Goal: Transaction & Acquisition: Purchase product/service

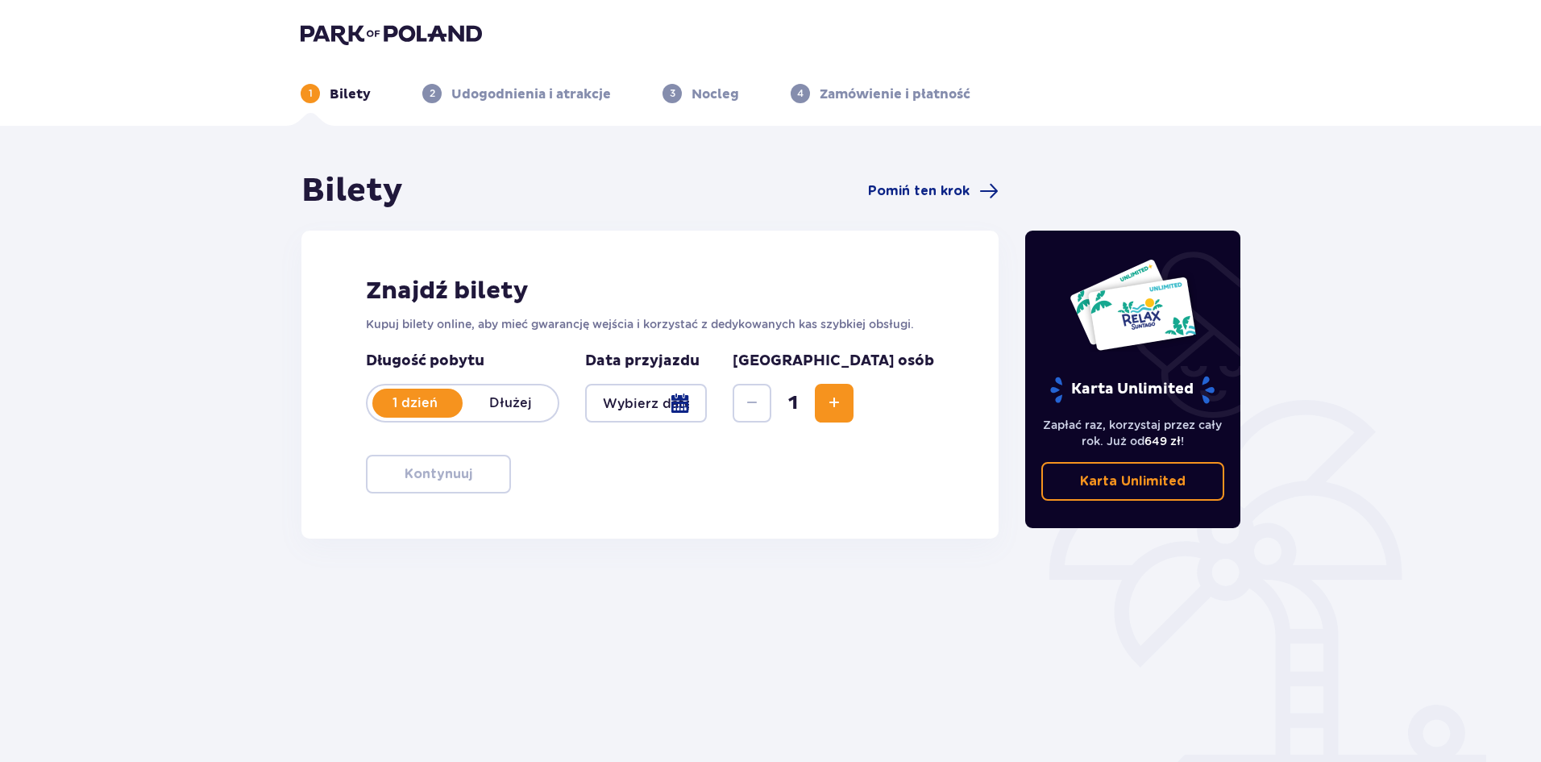
click at [854, 406] on button "Increase" at bounding box center [834, 403] width 39 height 39
click at [854, 391] on button "Increase" at bounding box center [834, 403] width 39 height 39
click at [707, 393] on div at bounding box center [646, 403] width 122 height 39
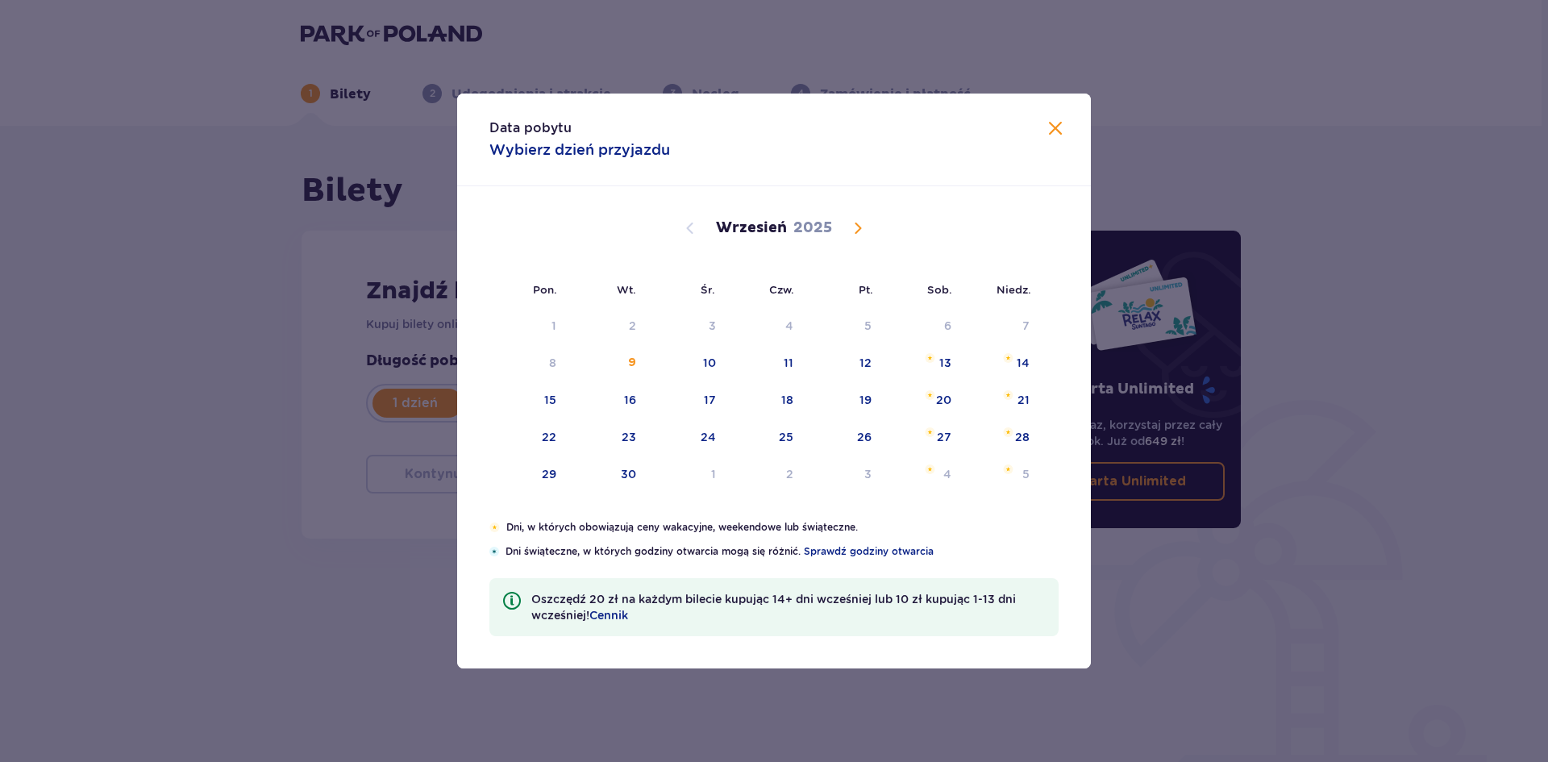
click at [759, 404] on div "Pon. Wt. Śr. Czw. Pt. Sob. [GEOGRAPHIC_DATA]. [DATE] 28 29 30 31 1 2 3 4 5 6 7 …" at bounding box center [774, 353] width 634 height 334
drag, startPoint x: 698, startPoint y: 367, endPoint x: 1153, endPoint y: 515, distance: 478.2
click at [698, 368] on div "10" at bounding box center [687, 363] width 80 height 35
type input "[DATE]"
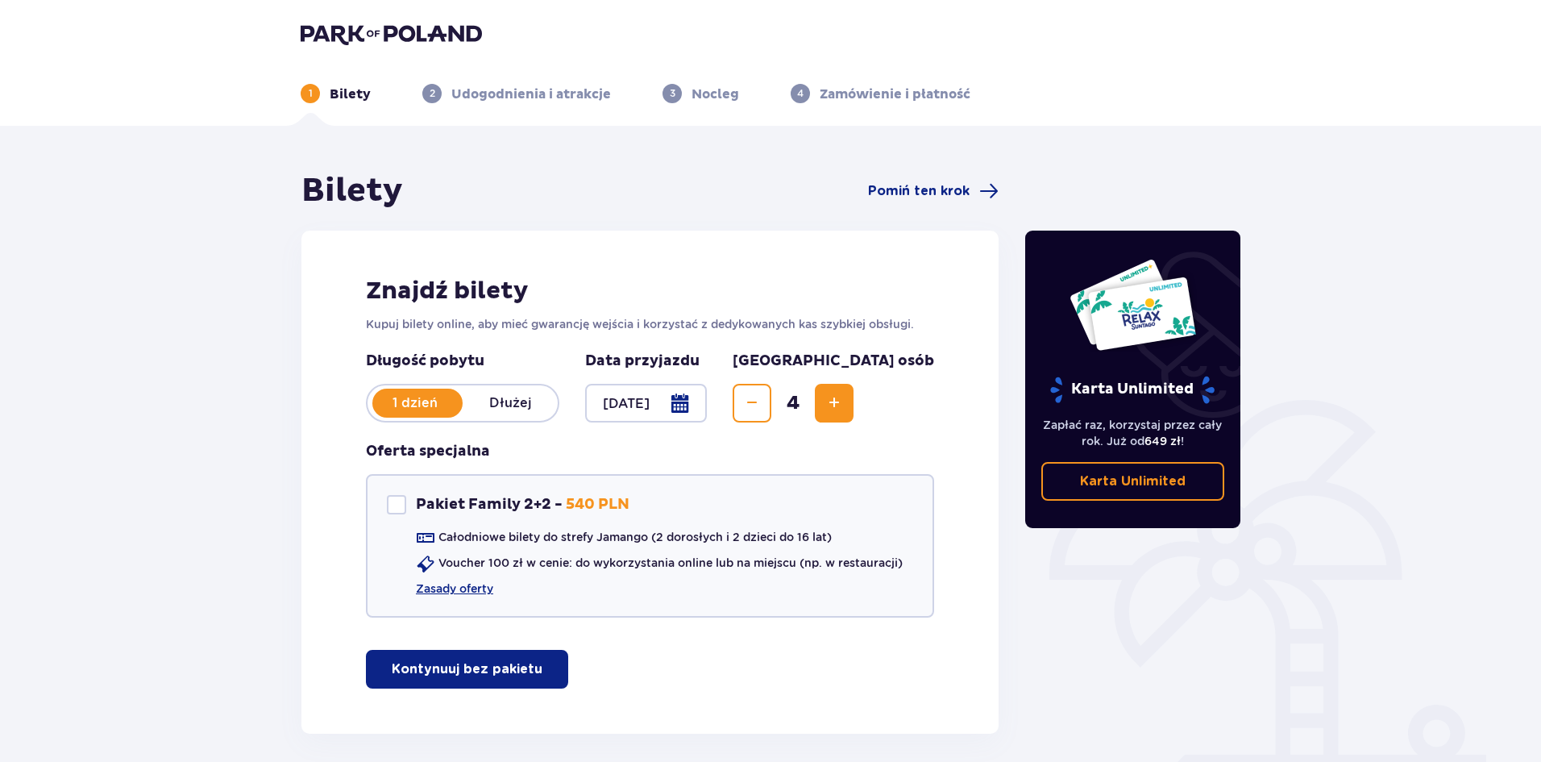
click at [707, 407] on div at bounding box center [646, 403] width 122 height 39
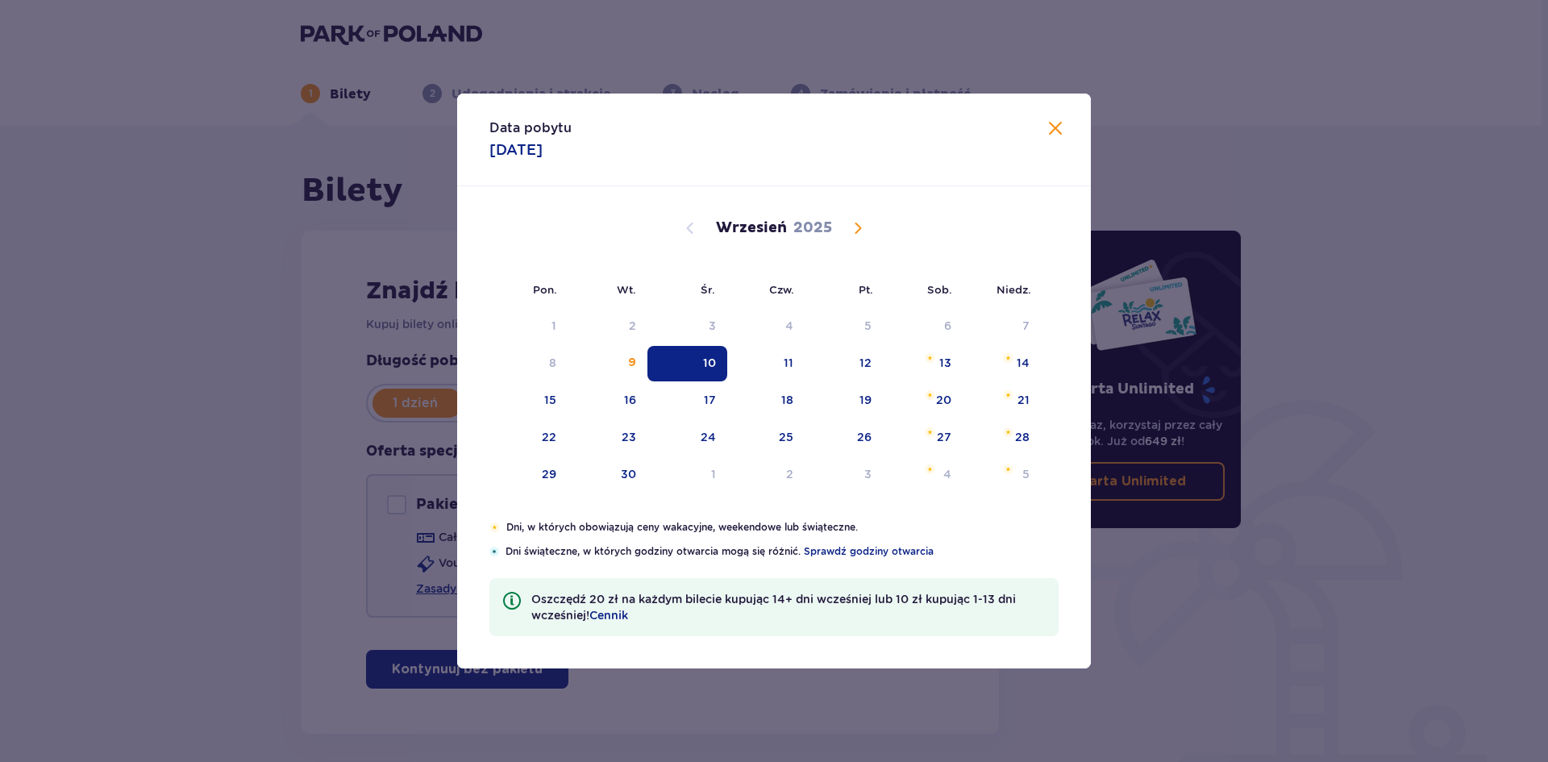
click at [1187, 590] on div "Data pobytu 10.09.2025 Pon. Wt. Śr. Czw. Pt. Sob. Niedz. Sierpień 2025 28 29 30…" at bounding box center [774, 381] width 1548 height 762
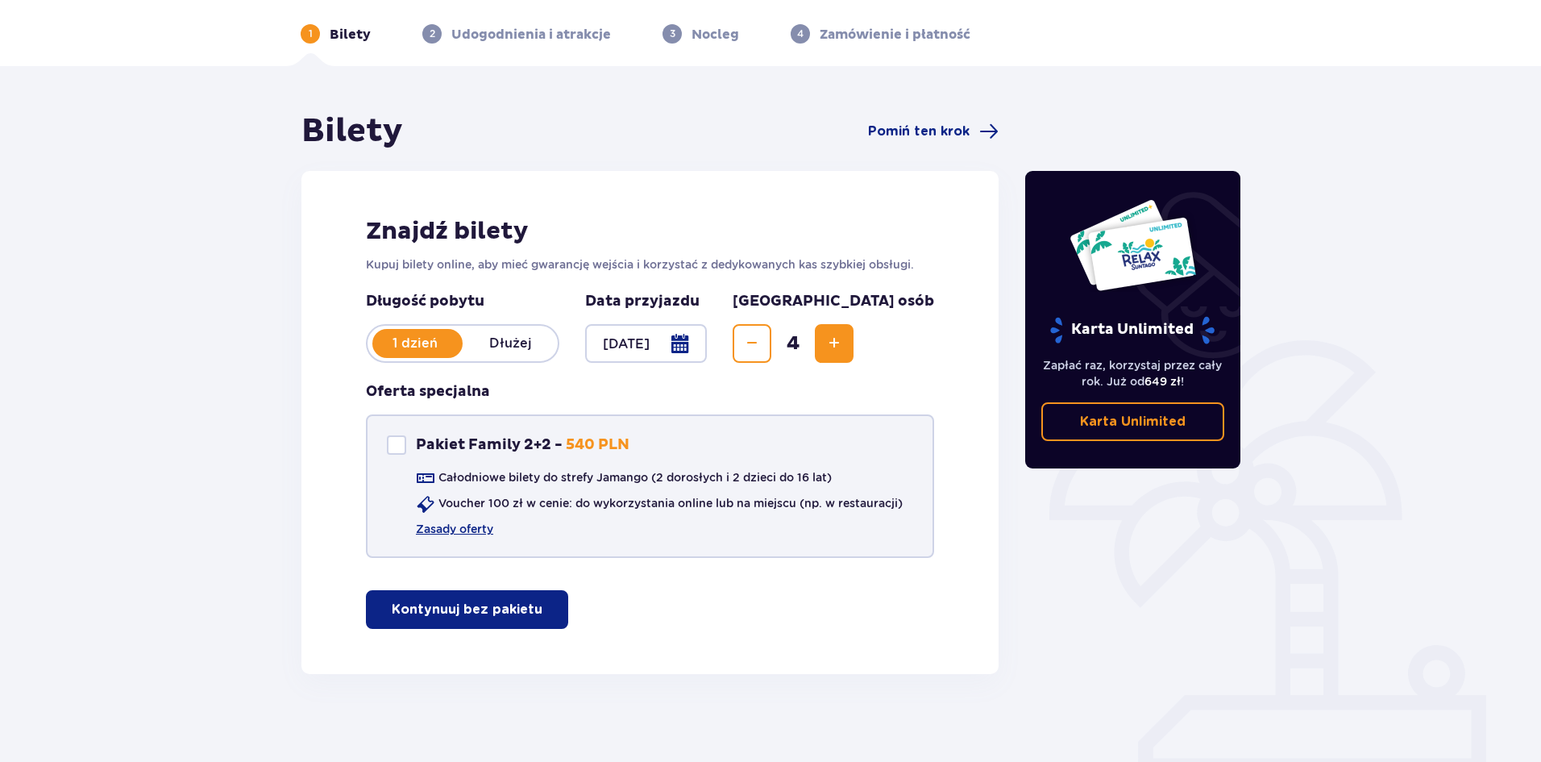
scroll to position [69, 0]
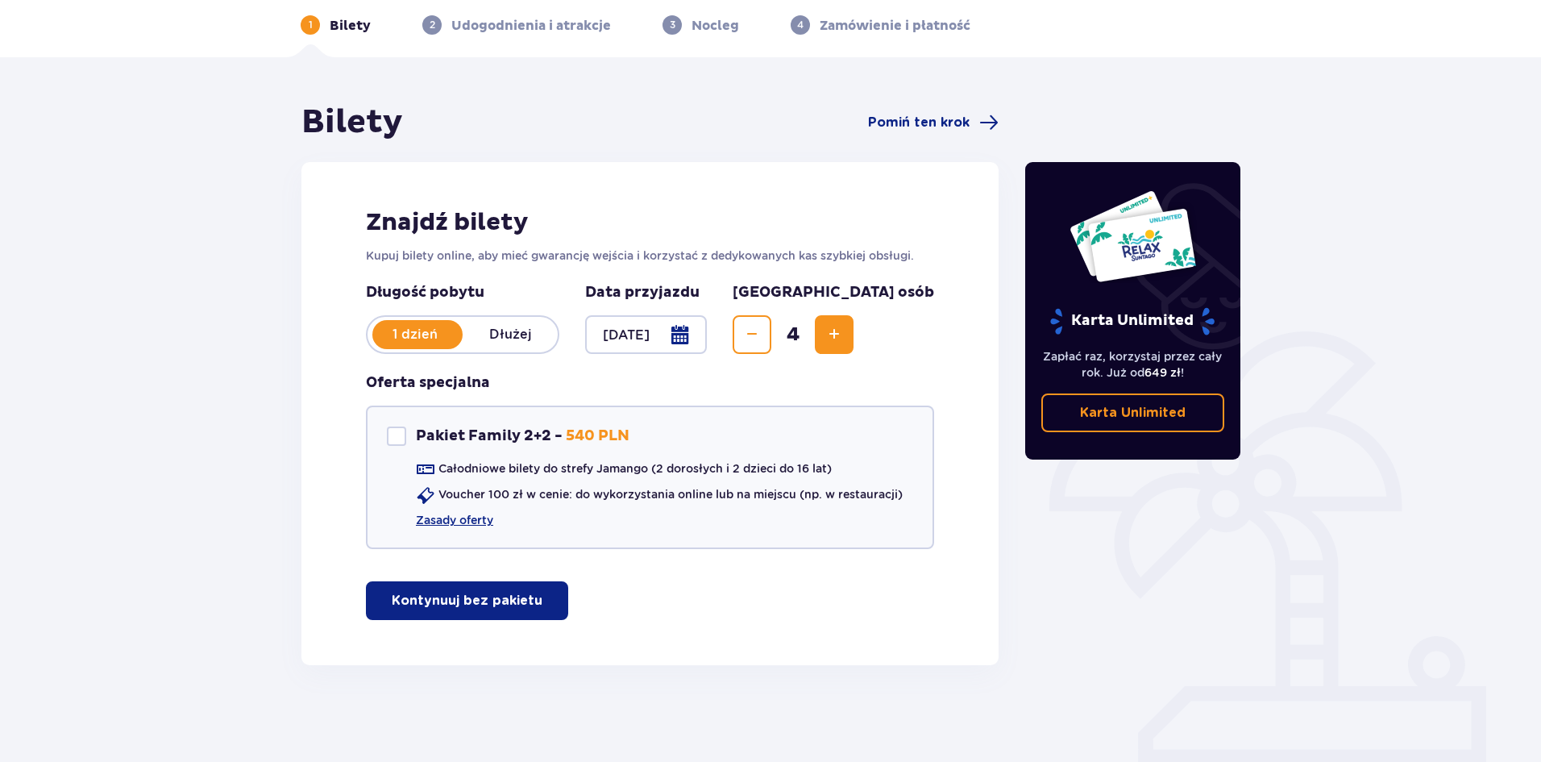
click at [474, 603] on p "Kontynuuj bez pakietu" at bounding box center [467, 601] width 151 height 18
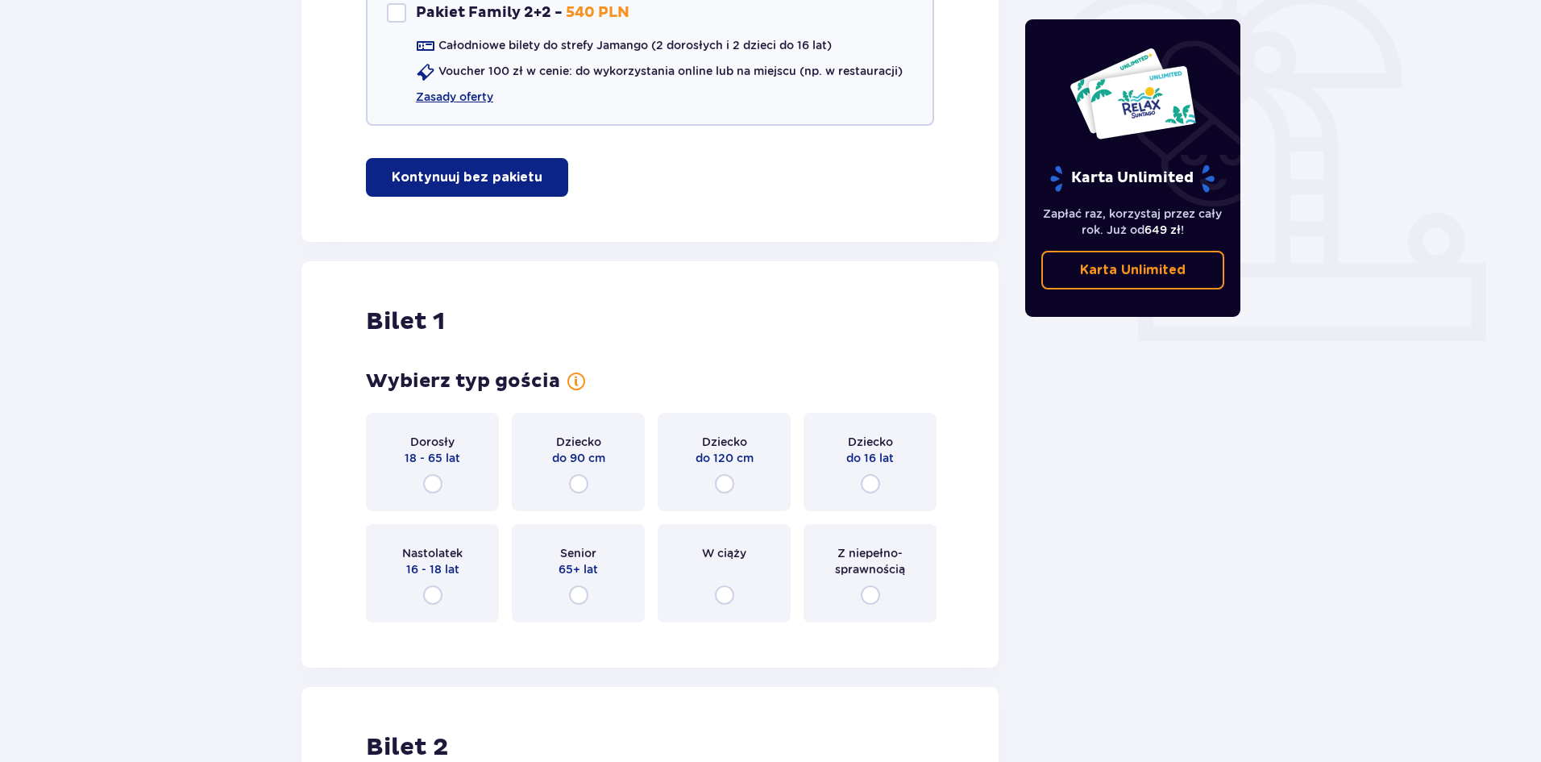
click at [455, 478] on div "Dorosły 18 - 65 lat" at bounding box center [432, 462] width 133 height 98
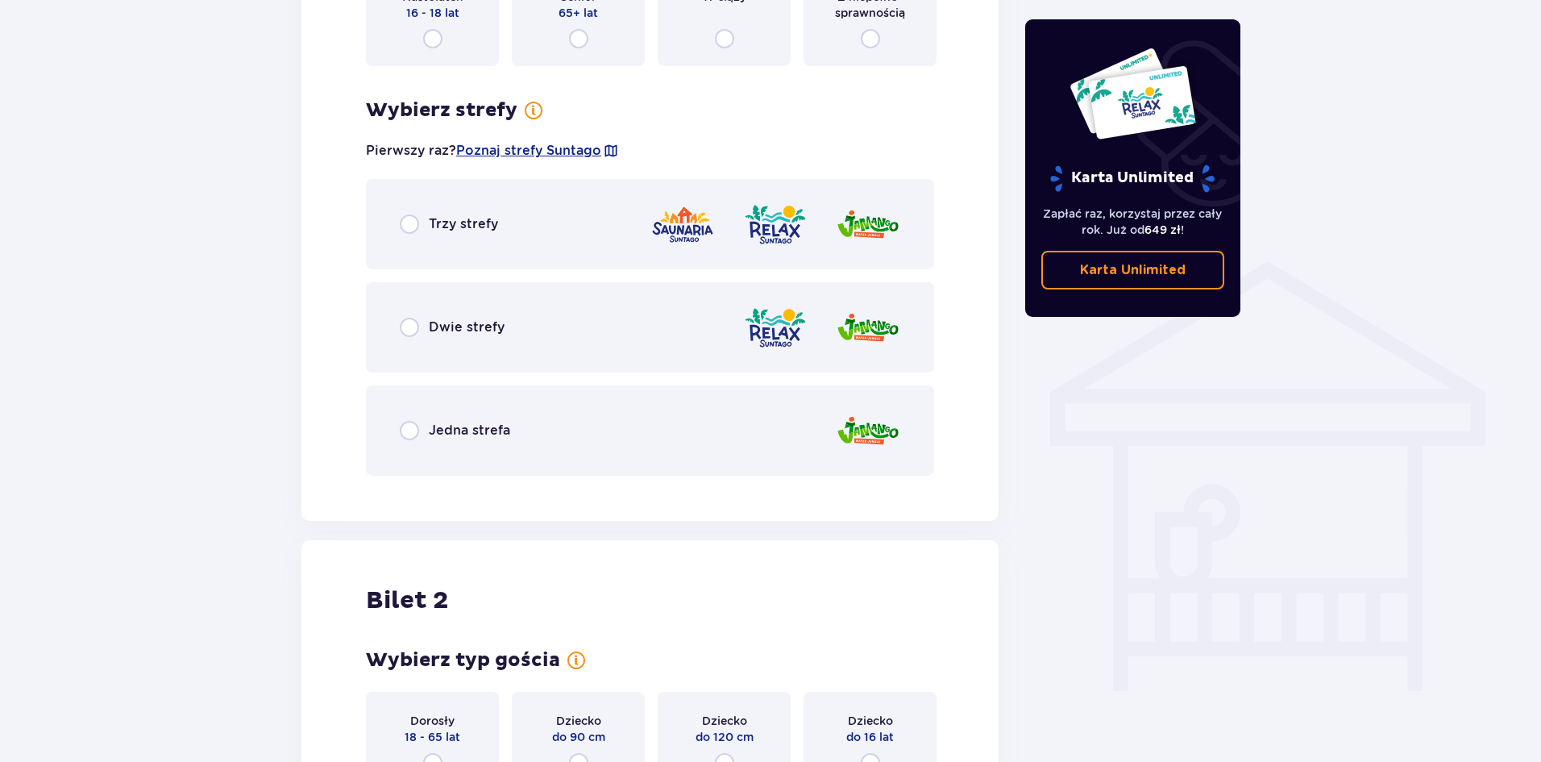
scroll to position [966, 0]
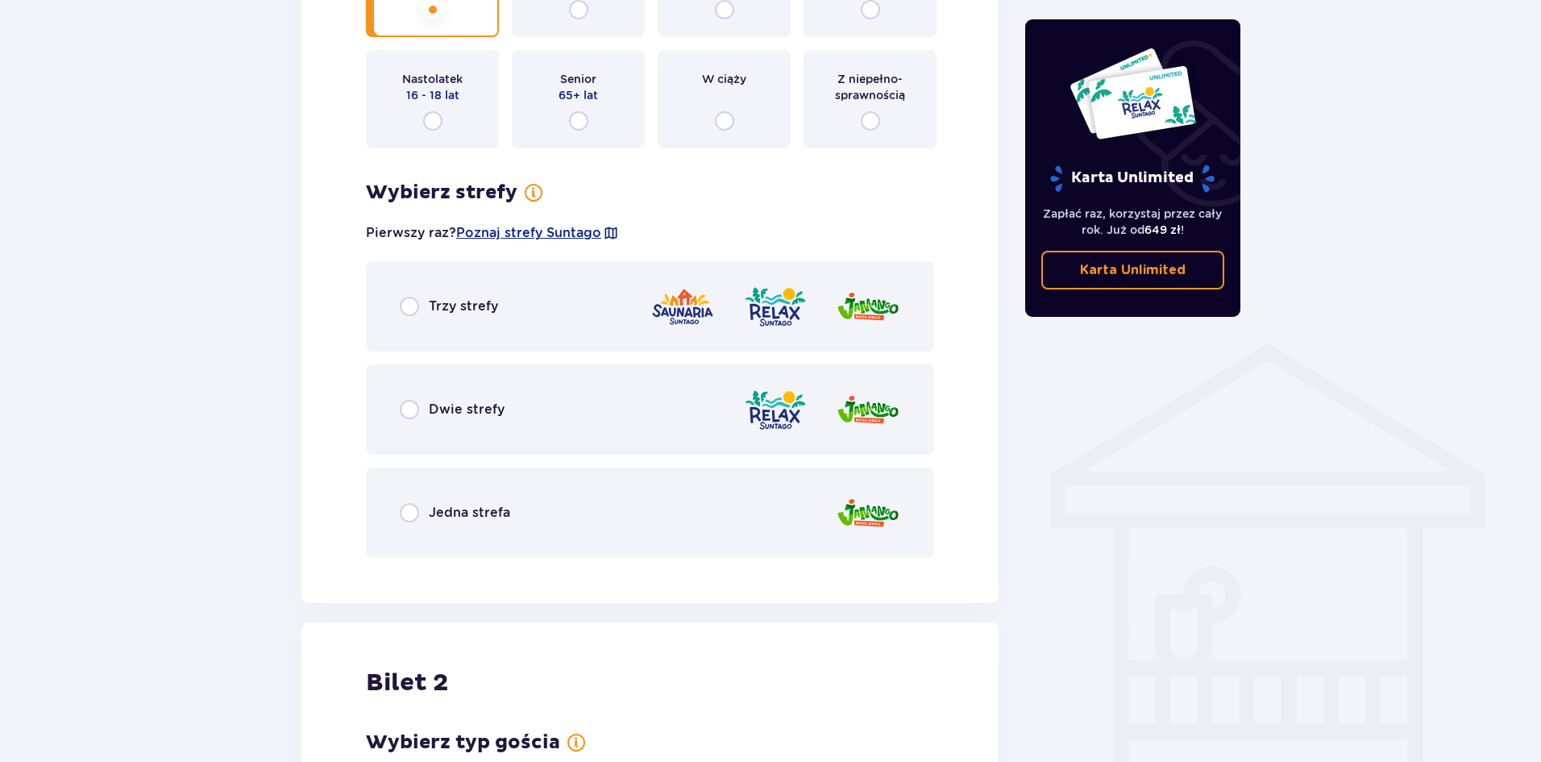
click at [394, 509] on div "Jedna strefa" at bounding box center [650, 513] width 568 height 90
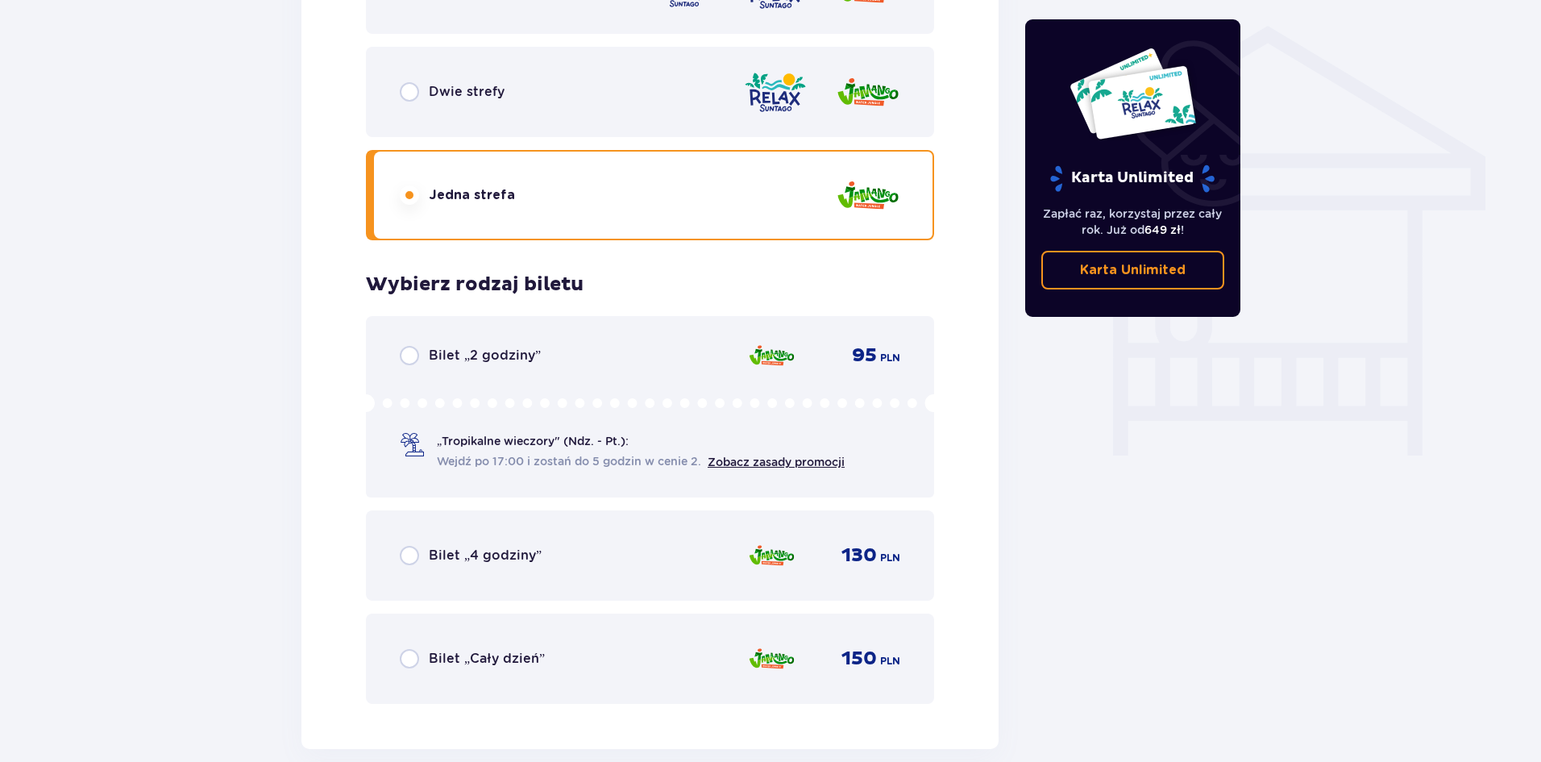
scroll to position [1295, 0]
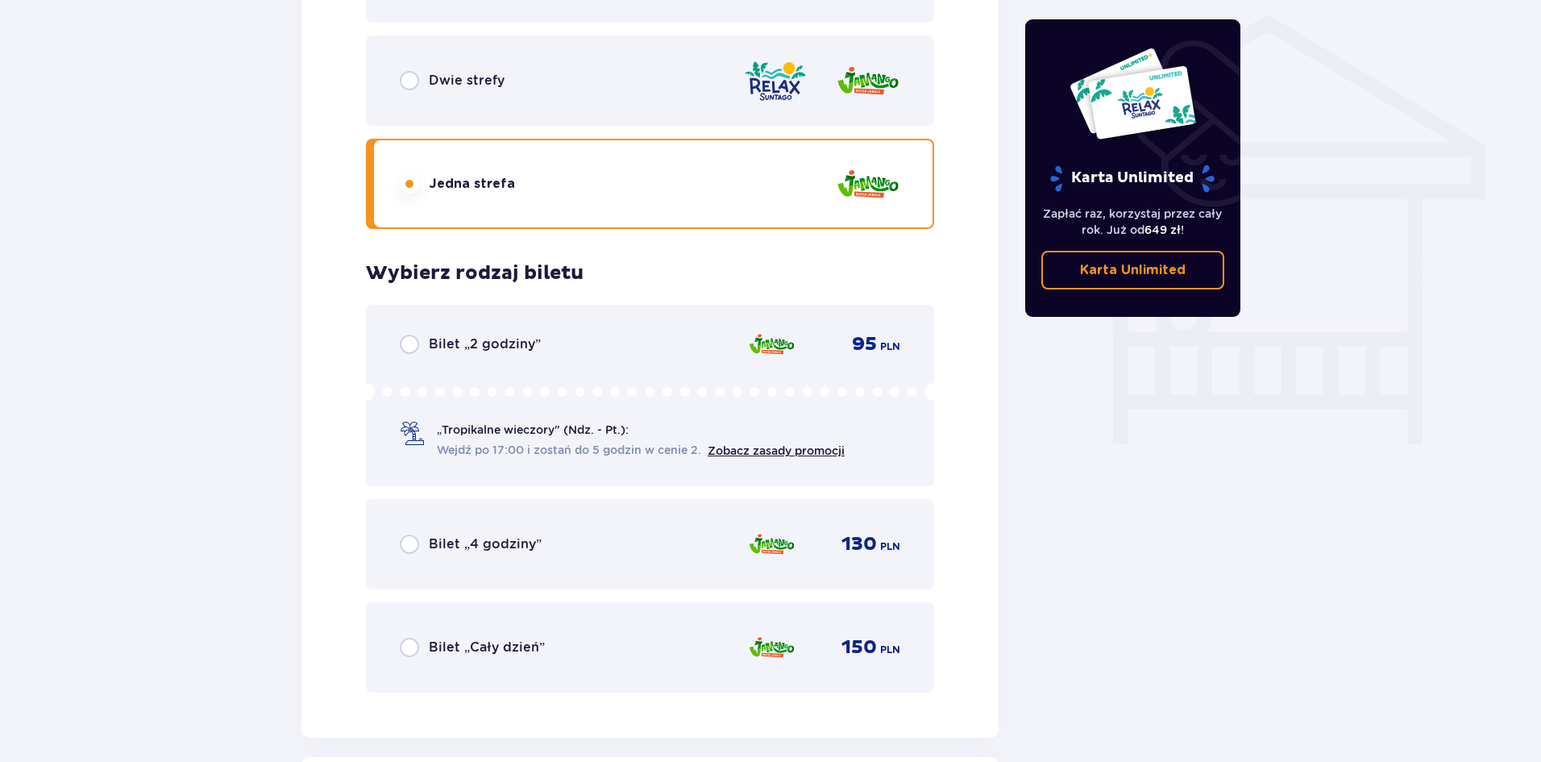
click at [446, 638] on p "Bilet „Cały dzień”" at bounding box center [487, 647] width 116 height 18
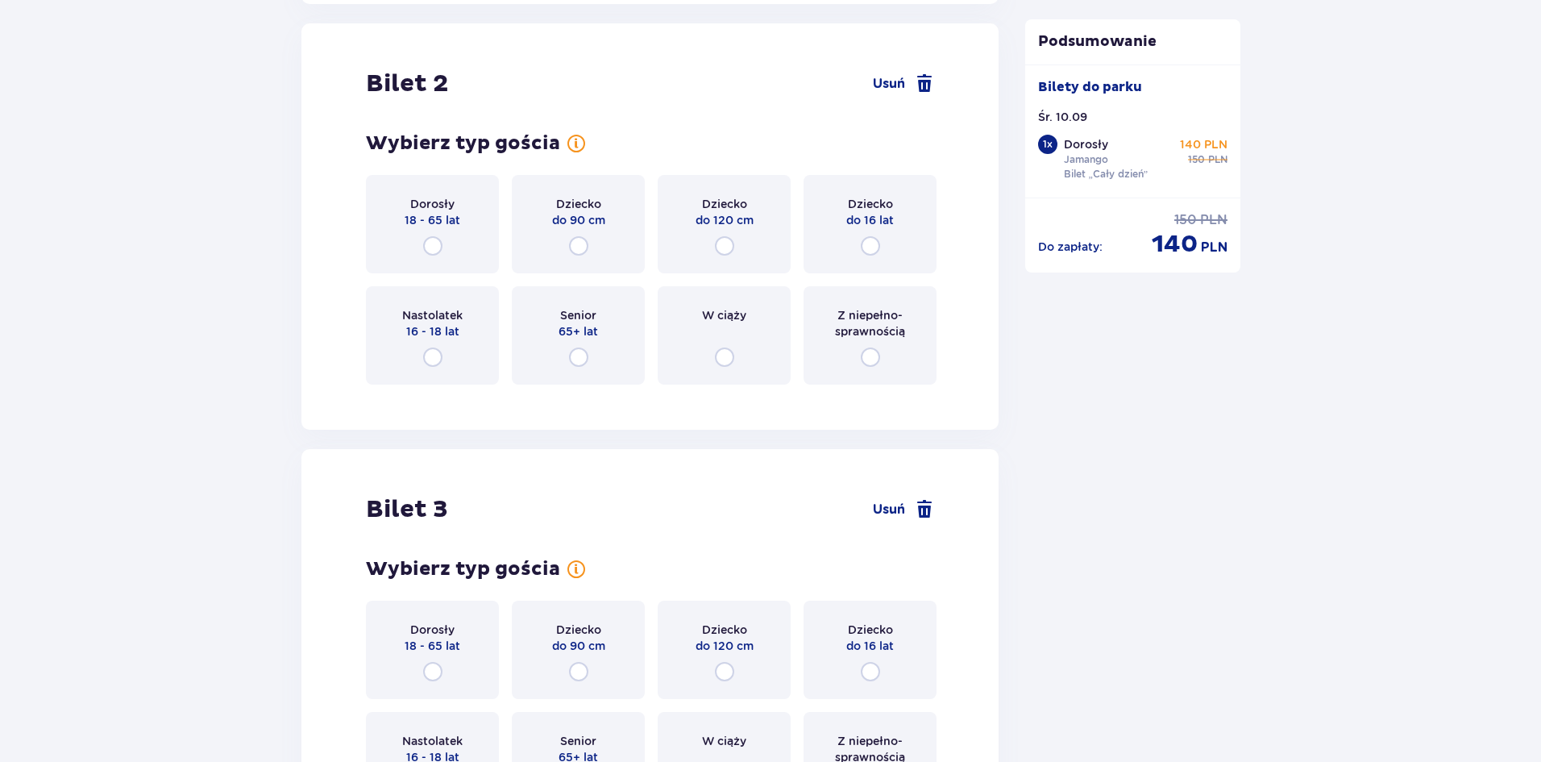
scroll to position [2032, 0]
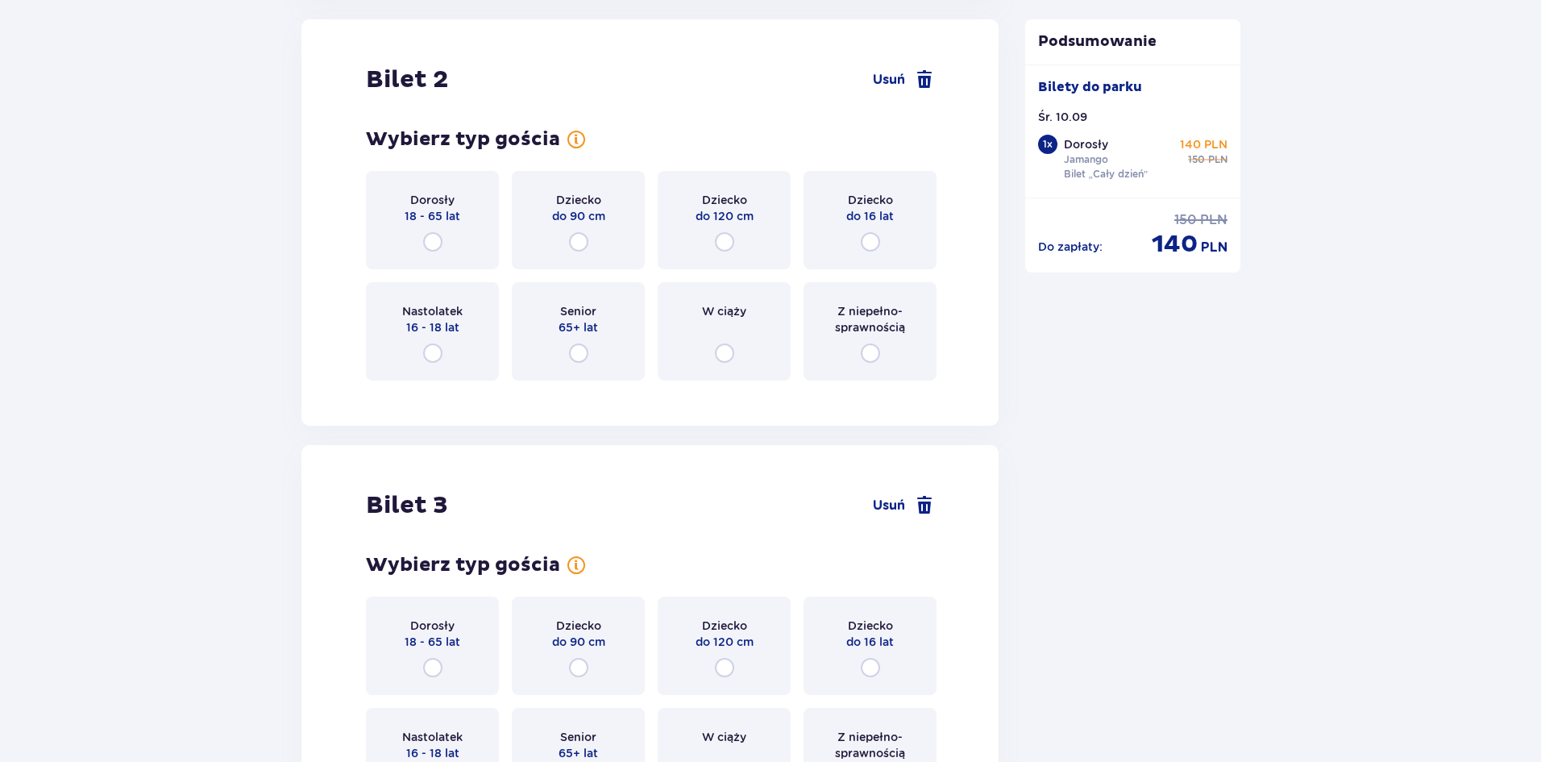
click at [430, 221] on p "18 - 65 lat" at bounding box center [433, 216] width 56 height 16
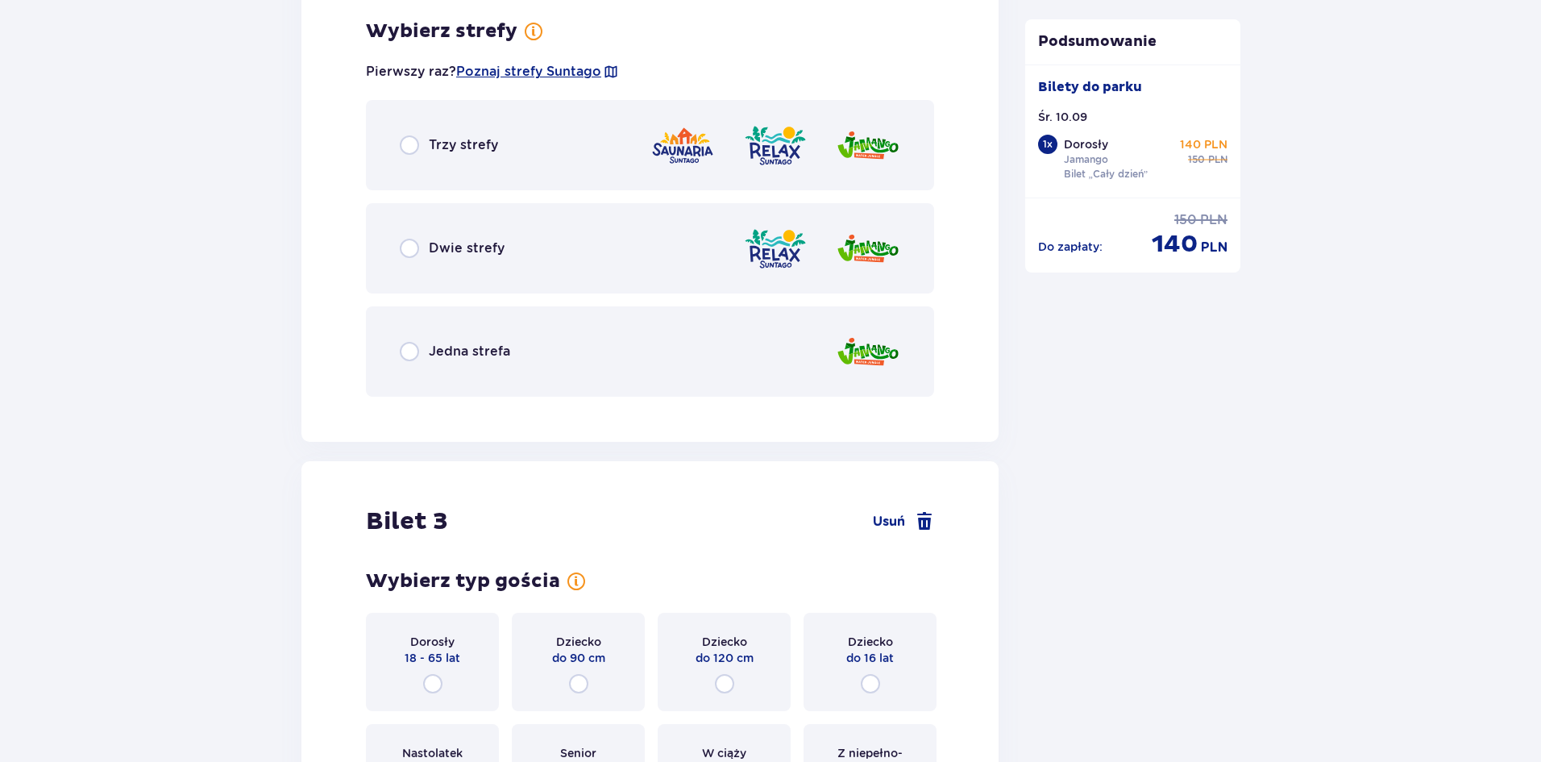
drag, startPoint x: 442, startPoint y: 348, endPoint x: 472, endPoint y: 360, distance: 32.6
click at [443, 348] on p "Jedna strefa" at bounding box center [469, 352] width 81 height 18
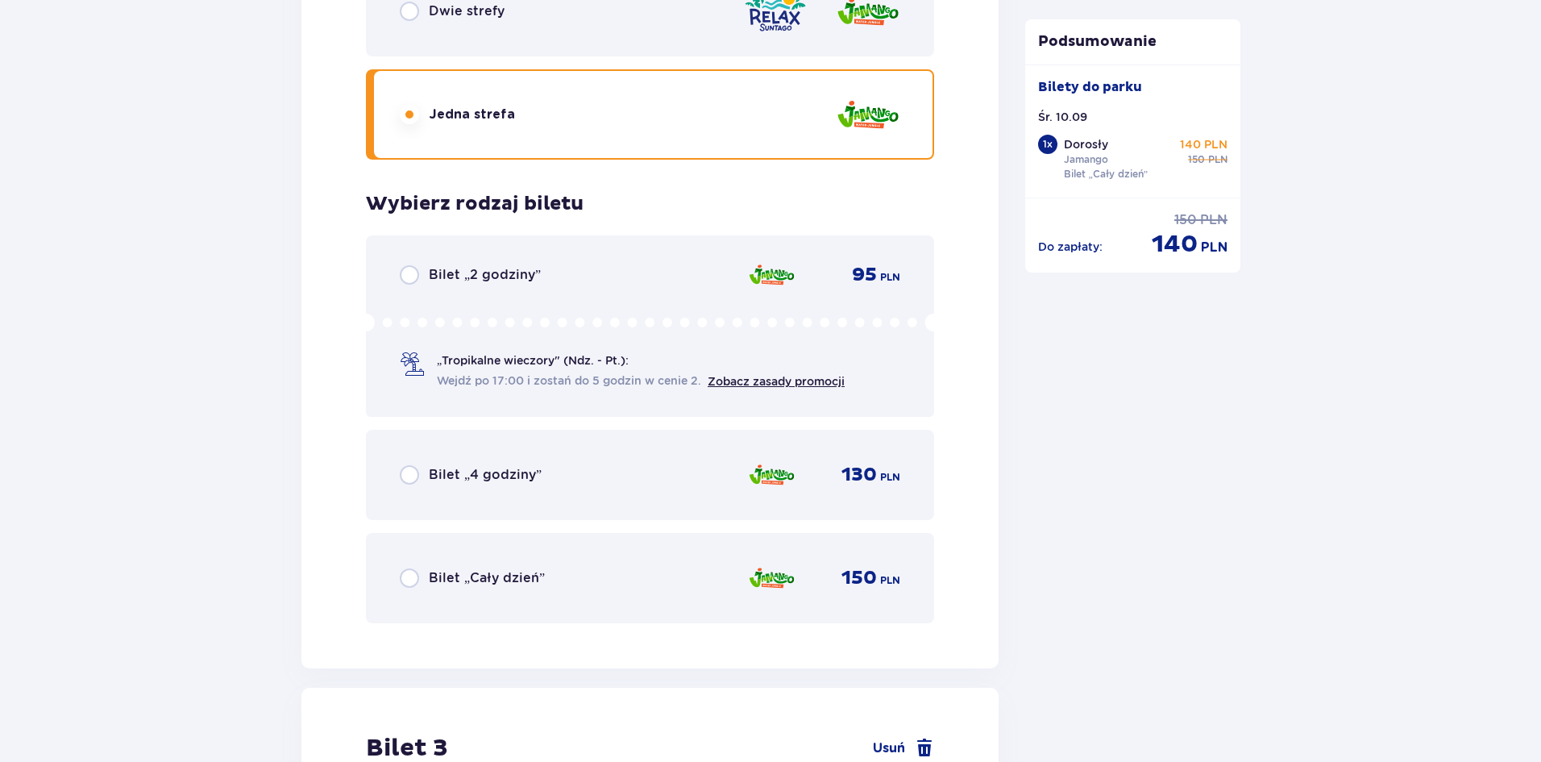
scroll to position [2674, 0]
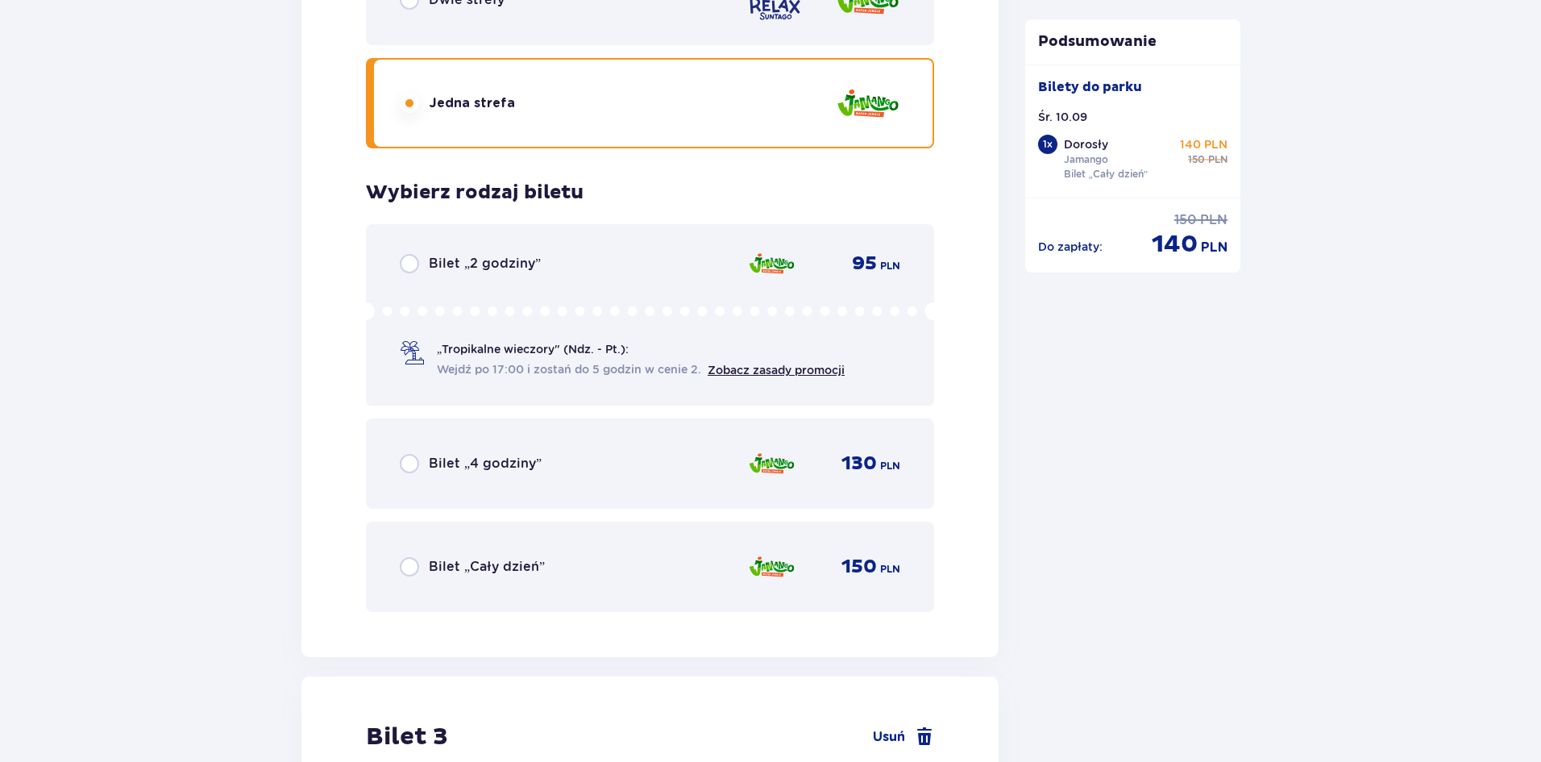
click at [426, 550] on div "Bilet „Cały dzień” 150 PLN" at bounding box center [650, 567] width 501 height 34
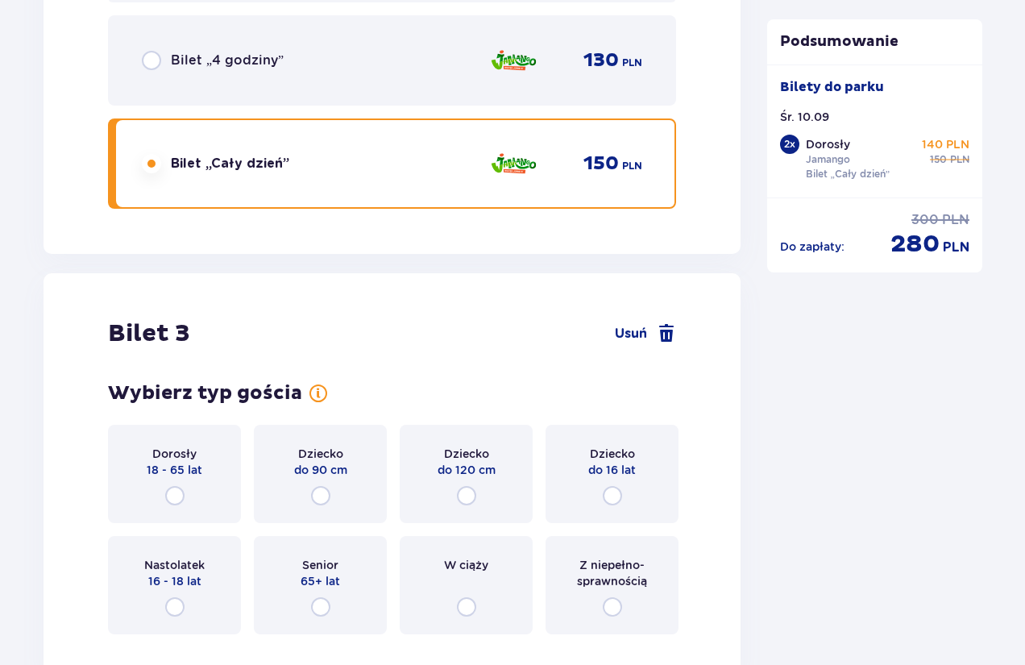
scroll to position [3089, 0]
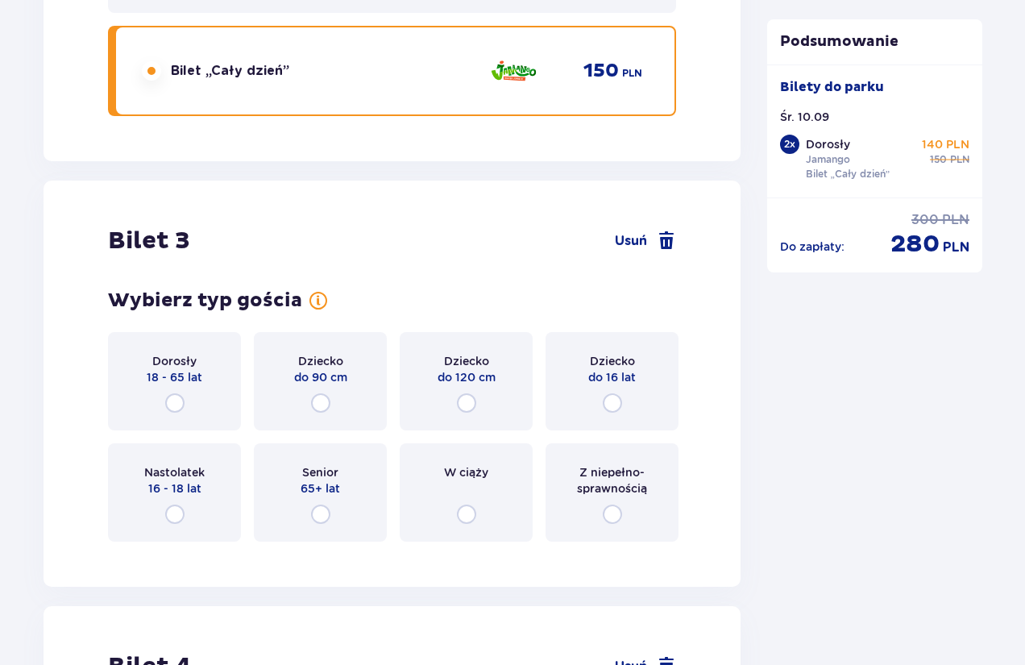
click at [171, 368] on p "Dorosły" at bounding box center [174, 361] width 44 height 16
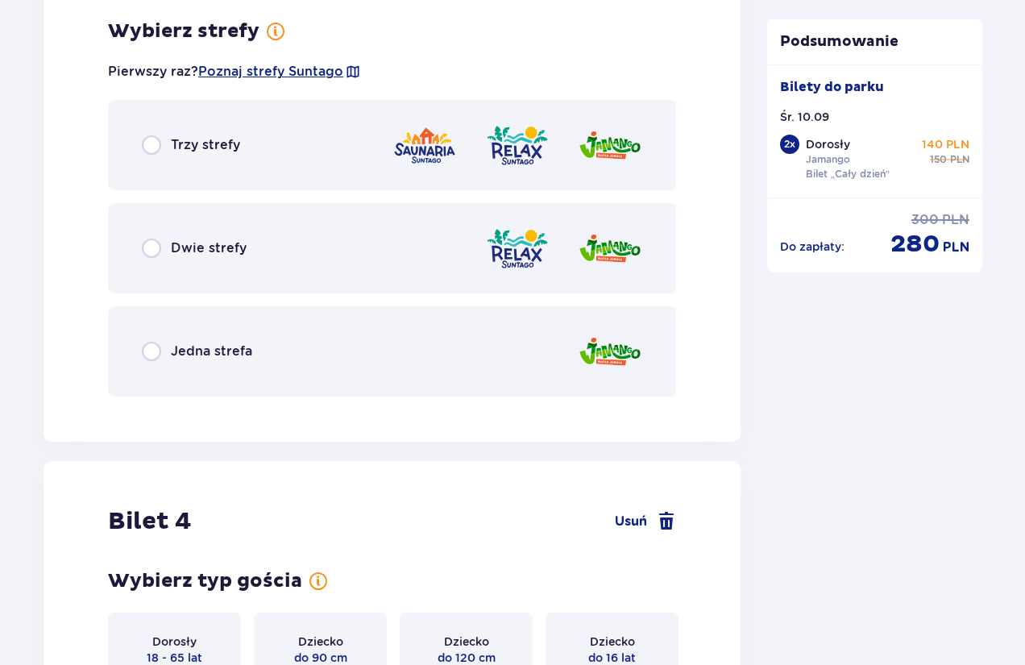
click at [161, 363] on div "Jedna strefa" at bounding box center [392, 351] width 568 height 90
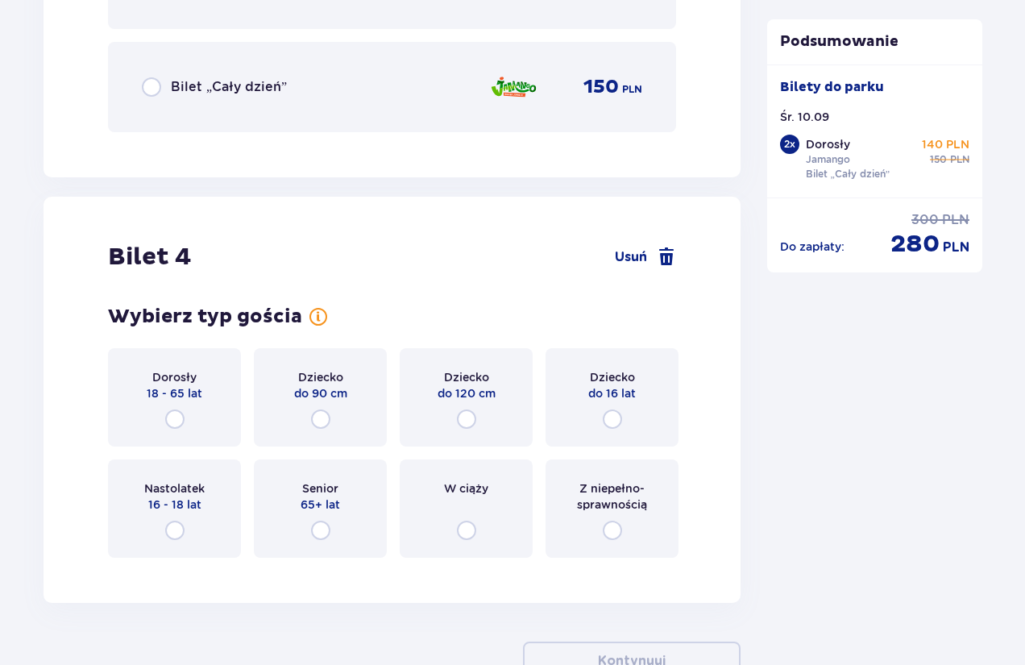
scroll to position [4456, 0]
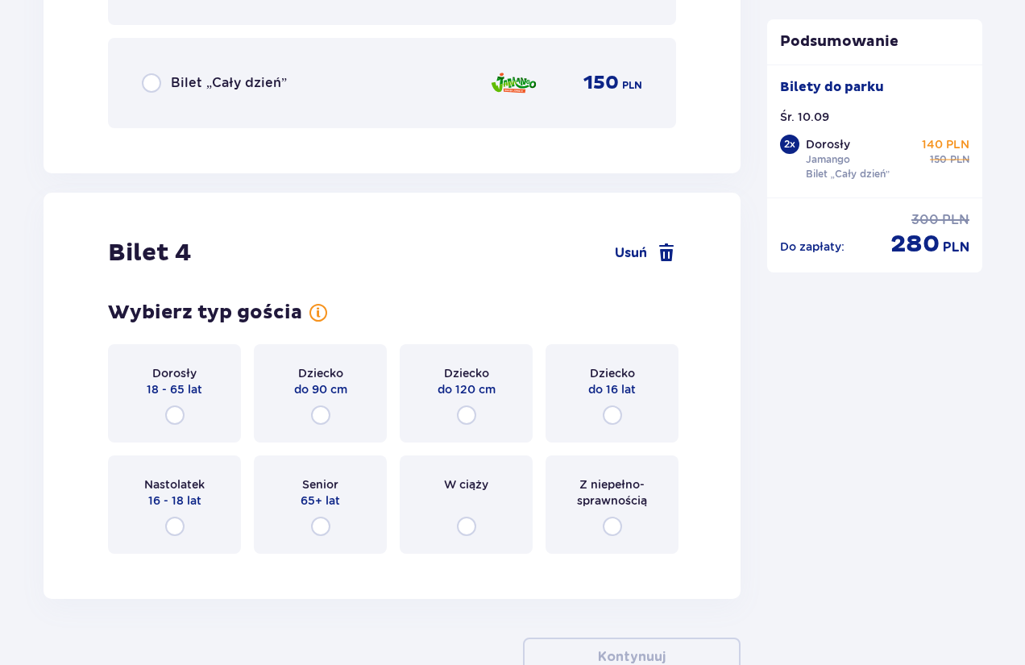
click at [467, 392] on p "do 120 cm" at bounding box center [467, 389] width 58 height 16
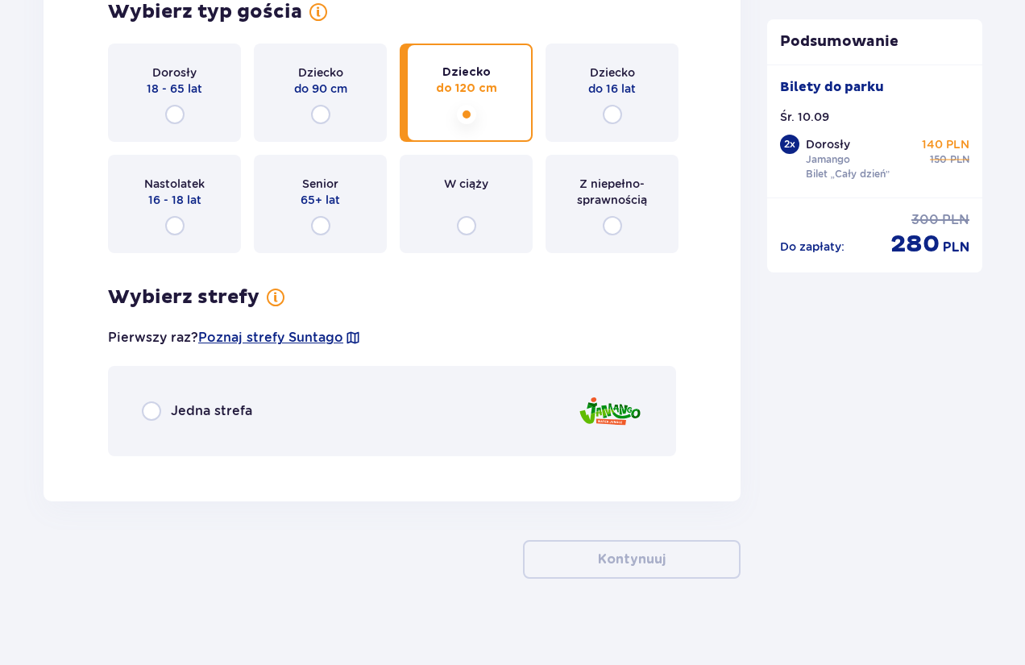
scroll to position [4767, 0]
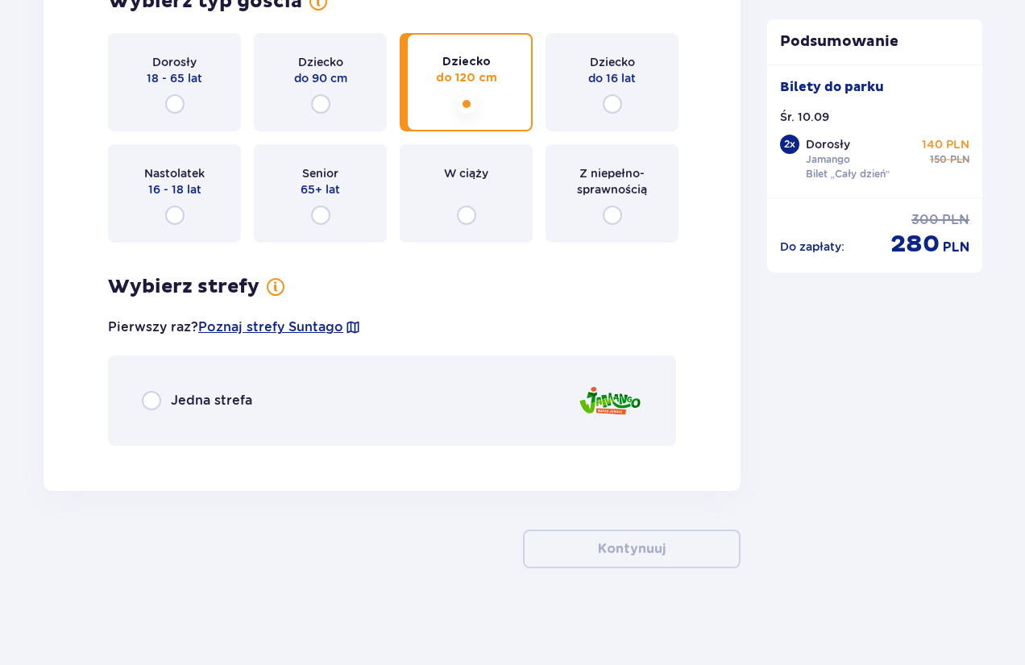
drag, startPoint x: 163, startPoint y: 384, endPoint x: 502, endPoint y: 374, distance: 339.5
click at [163, 384] on div "Jedna strefa" at bounding box center [392, 400] width 568 height 90
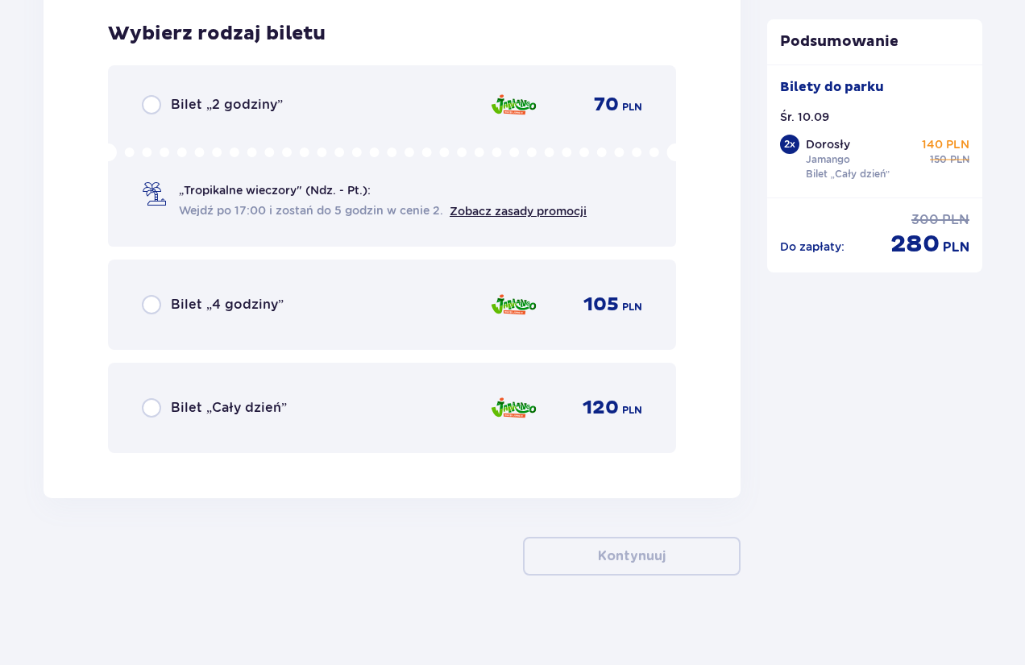
scroll to position [5226, 0]
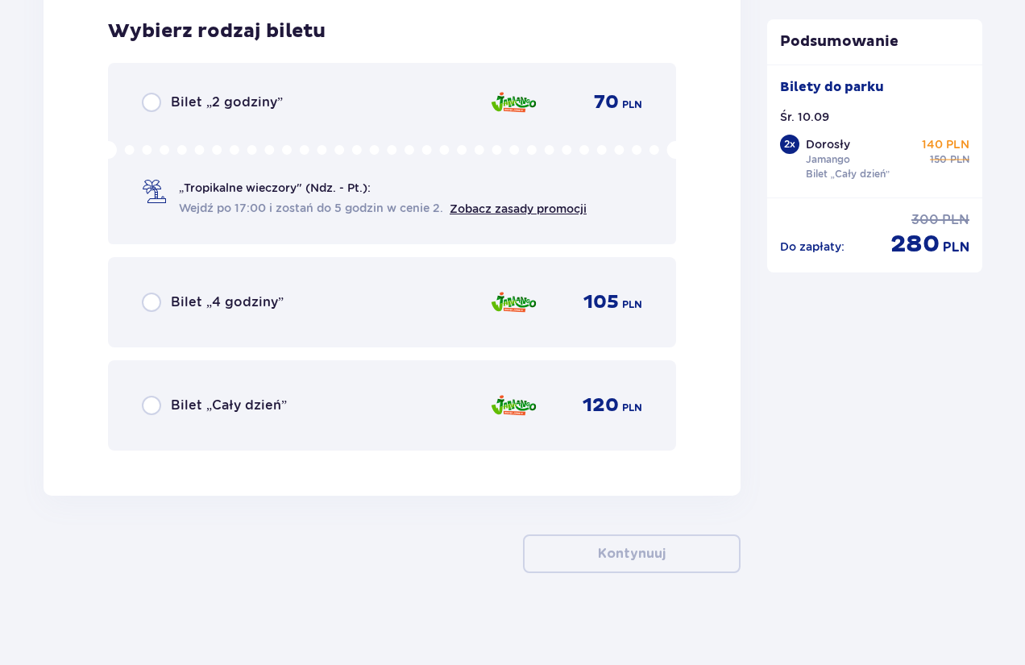
drag, startPoint x: 210, startPoint y: 405, endPoint x: 255, endPoint y: 392, distance: 47.2
click at [210, 405] on p "Bilet „Cały dzień”" at bounding box center [229, 406] width 116 height 18
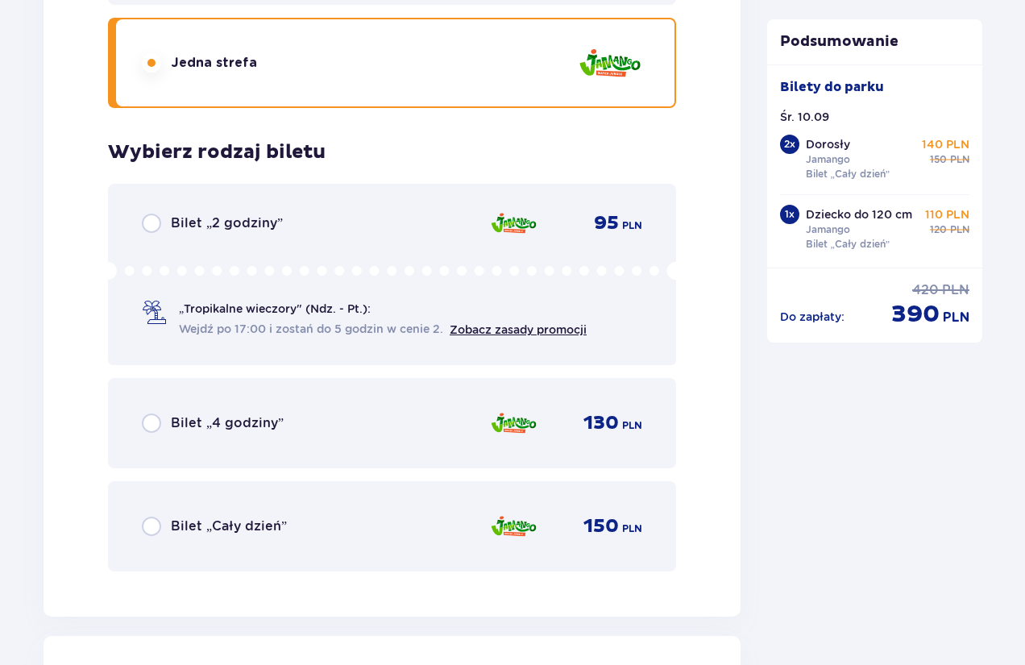
scroll to position [4056, 0]
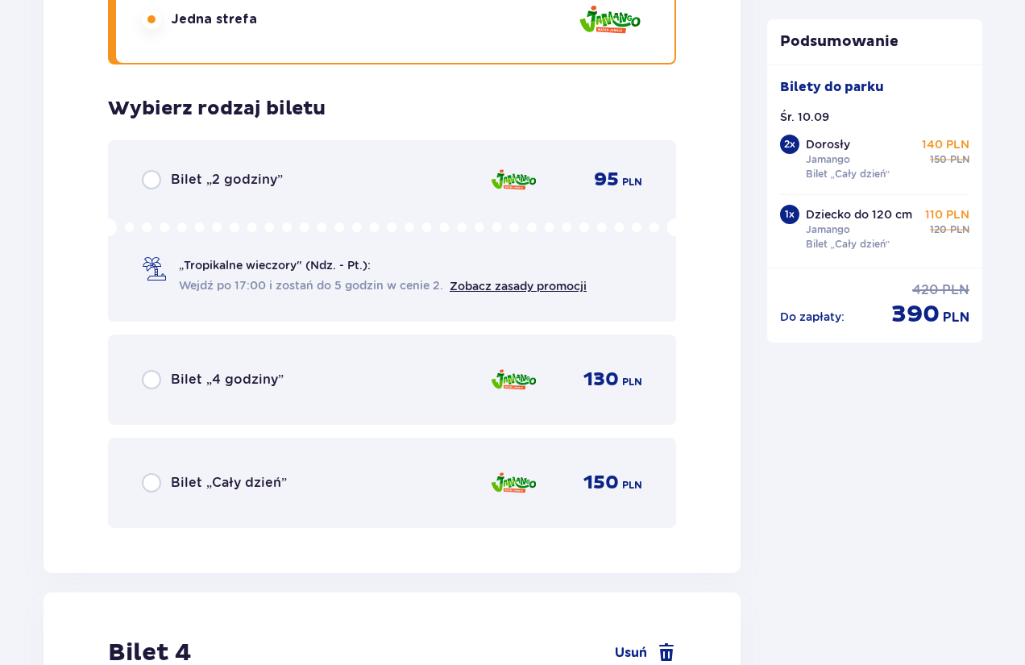
click at [297, 498] on div "Bilet „Cały dzień” 150 PLN" at bounding box center [392, 483] width 501 height 34
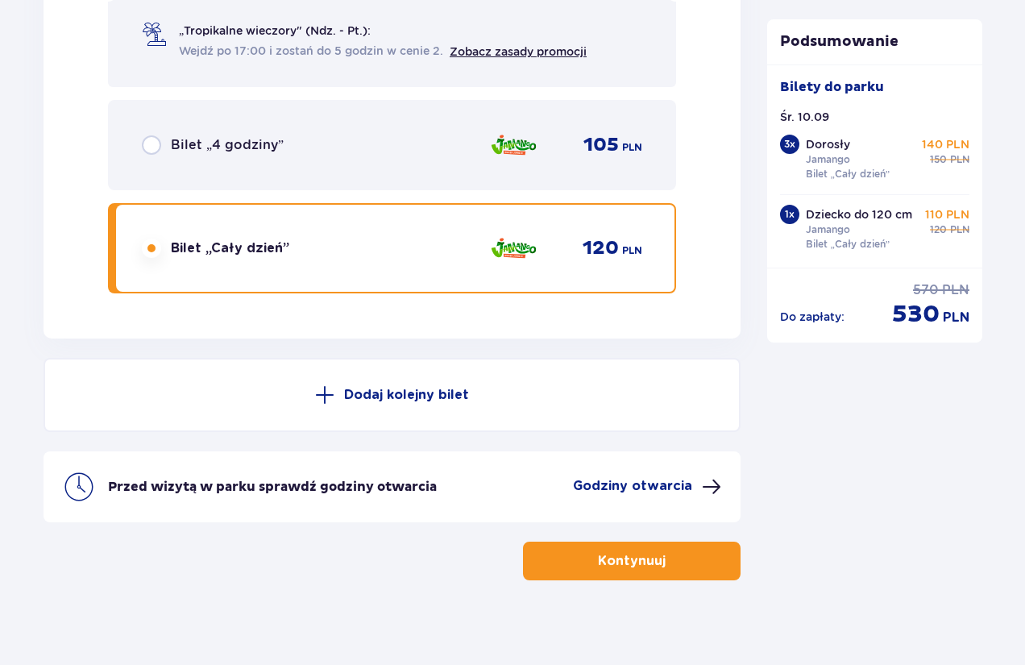
scroll to position [5395, 0]
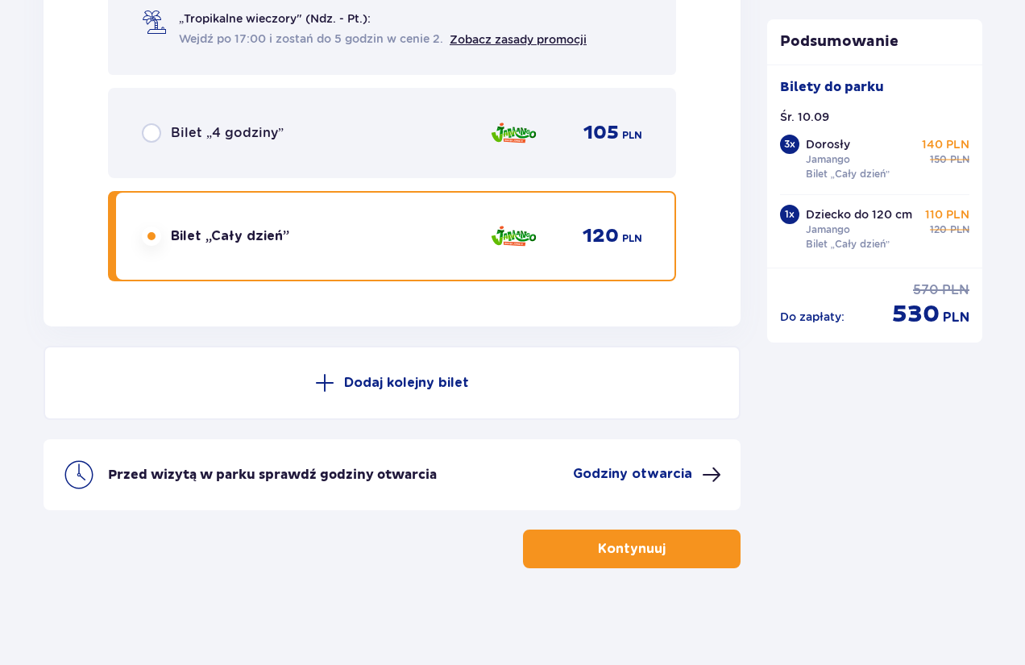
click at [684, 539] on button "Kontynuuj" at bounding box center [632, 549] width 218 height 39
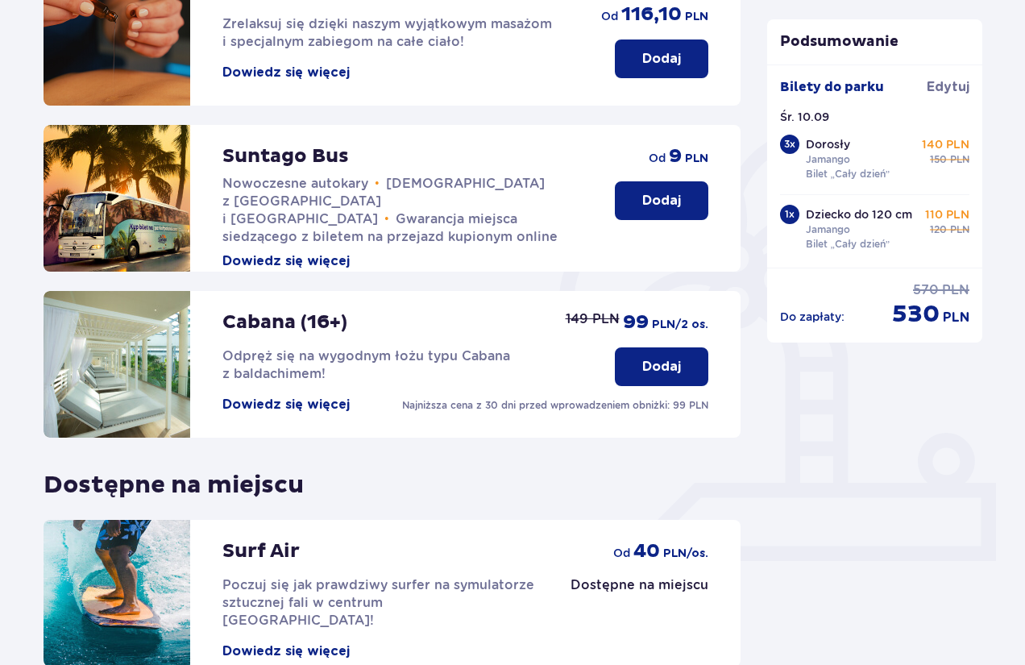
scroll to position [403, 0]
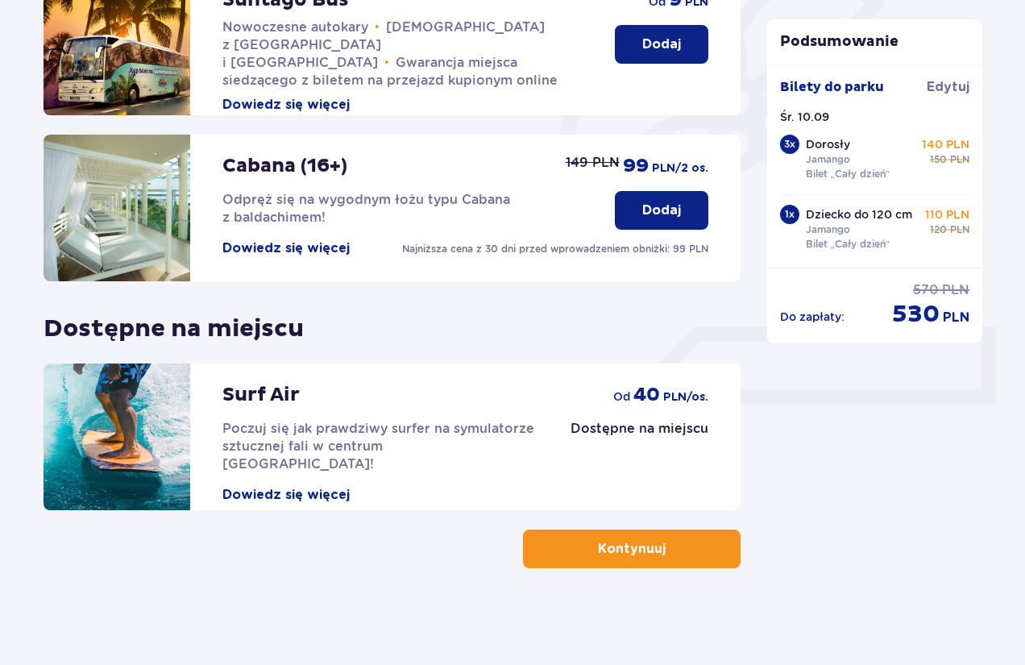
click at [734, 544] on button "Kontynuuj" at bounding box center [632, 549] width 218 height 39
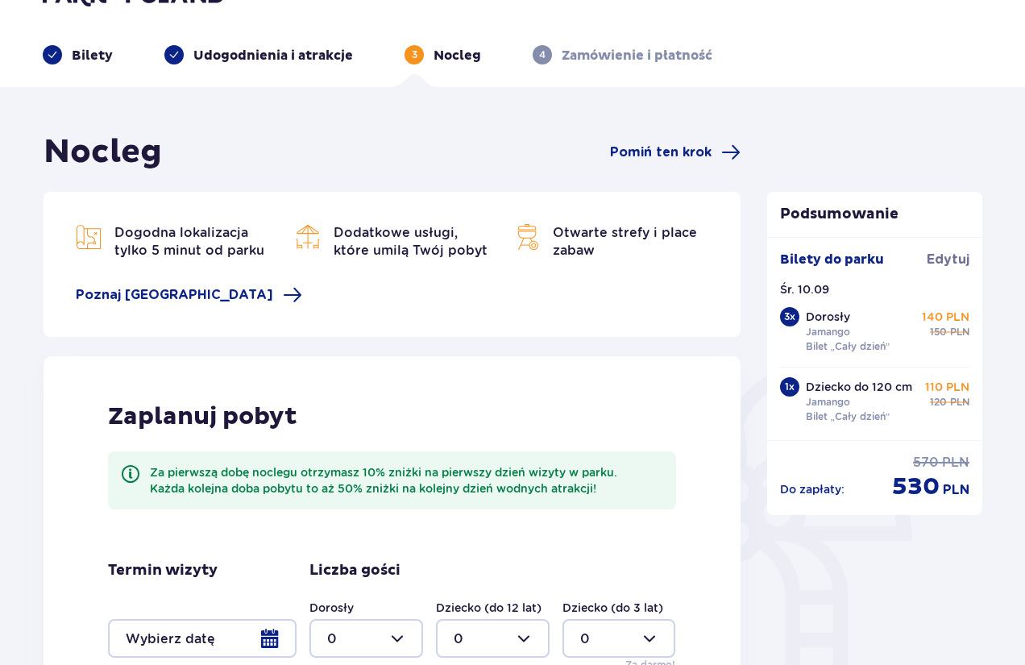
scroll to position [89, 0]
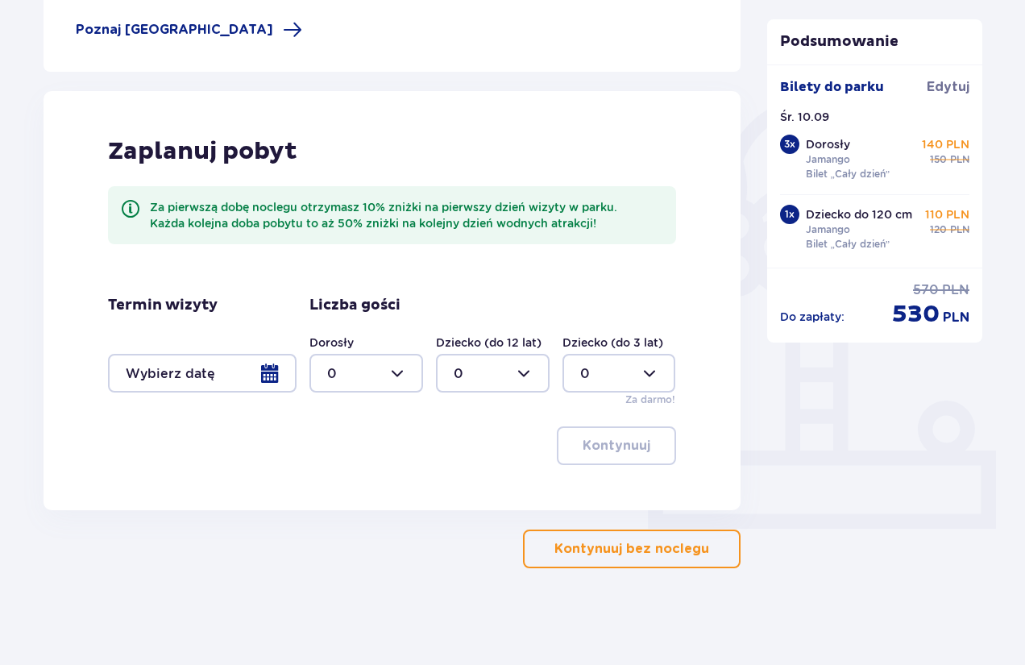
click at [683, 555] on p "Kontynuuj bez noclegu" at bounding box center [632, 549] width 155 height 18
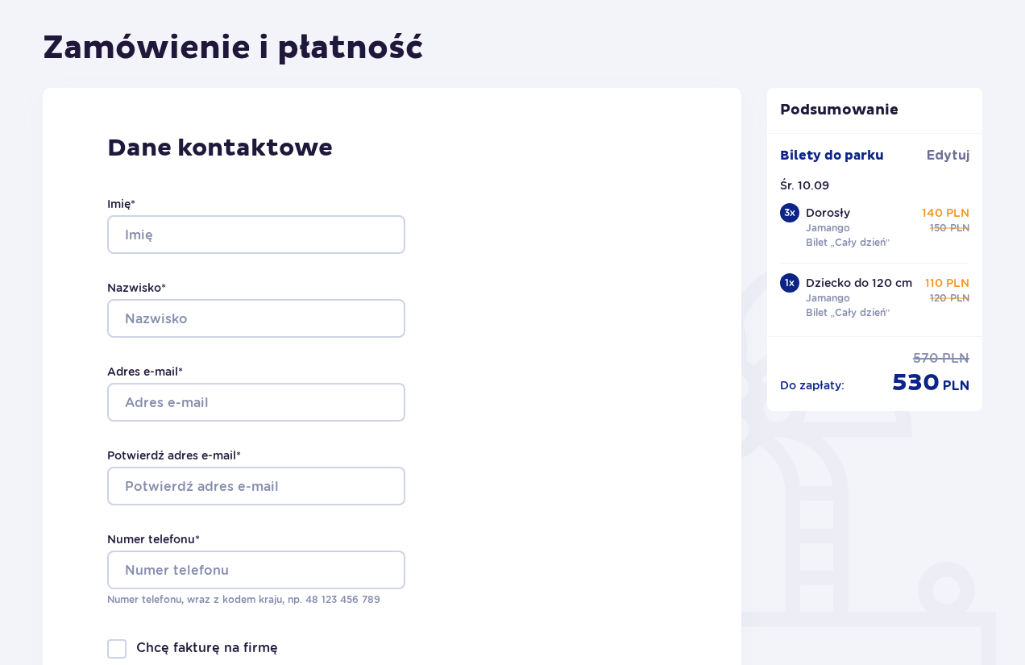
scroll to position [161, 0]
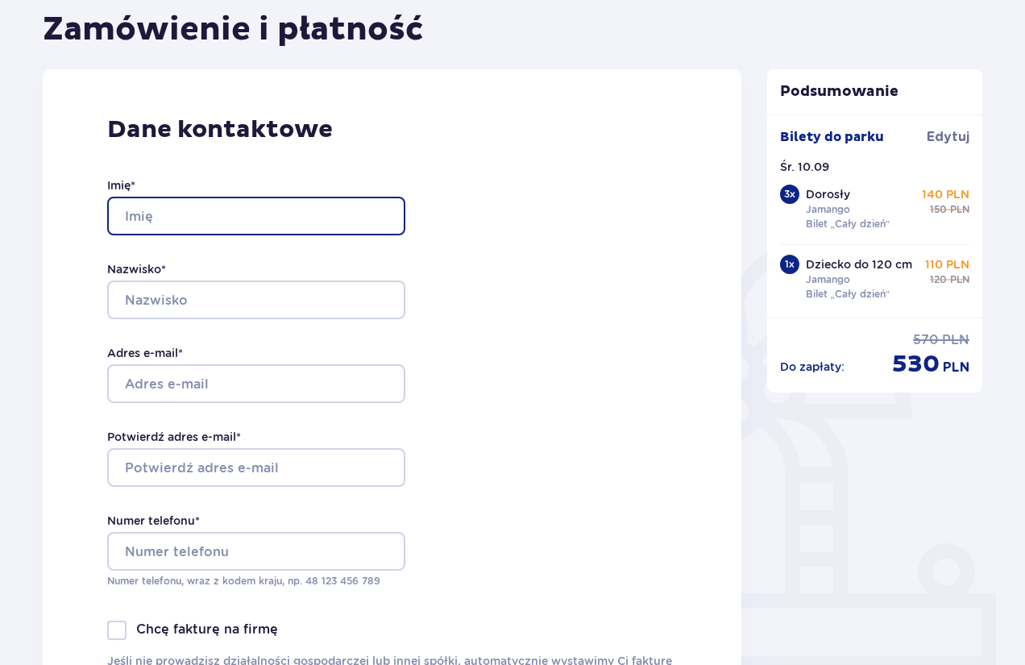
drag, startPoint x: 189, startPoint y: 218, endPoint x: 193, endPoint y: 226, distance: 8.3
click at [189, 218] on input "Imię *" at bounding box center [256, 216] width 298 height 39
type input "Patrycja"
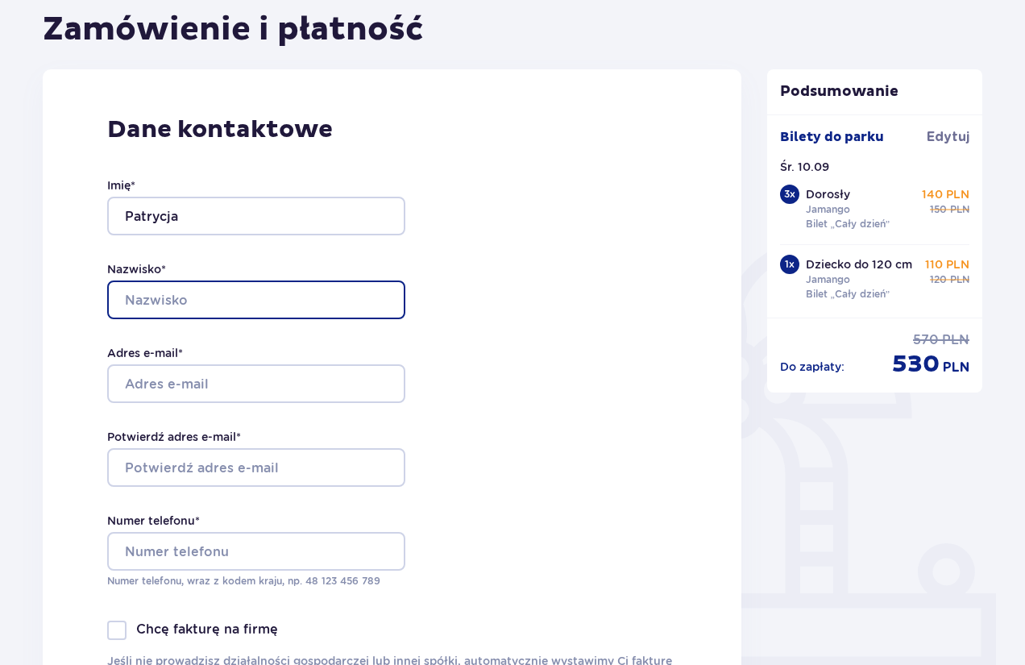
type input "Zwiewka"
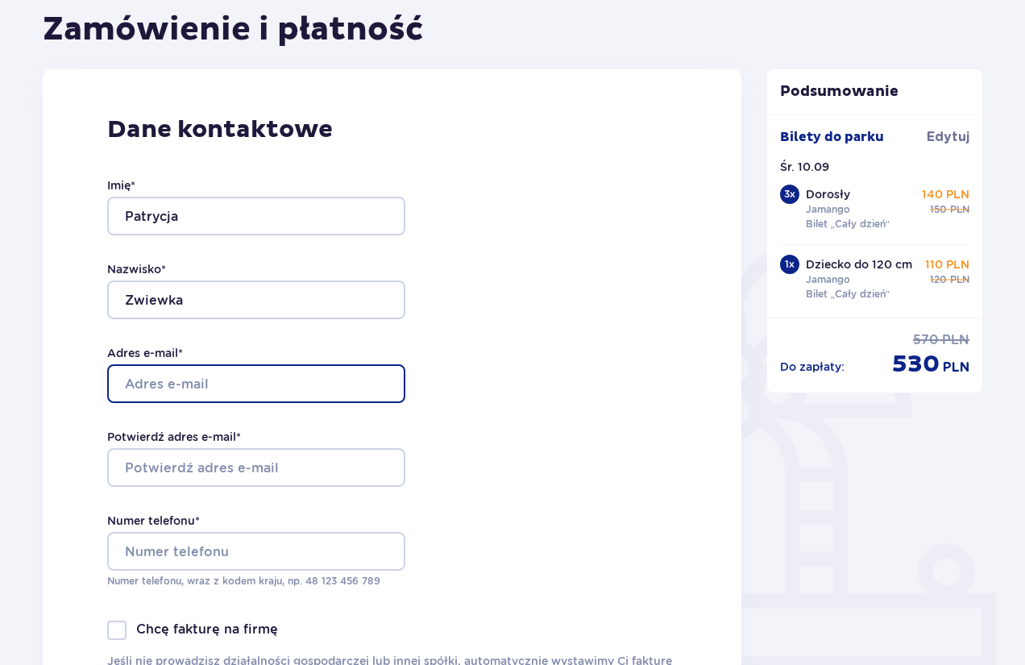
type input "[EMAIL_ADDRESS][DOMAIN_NAME]"
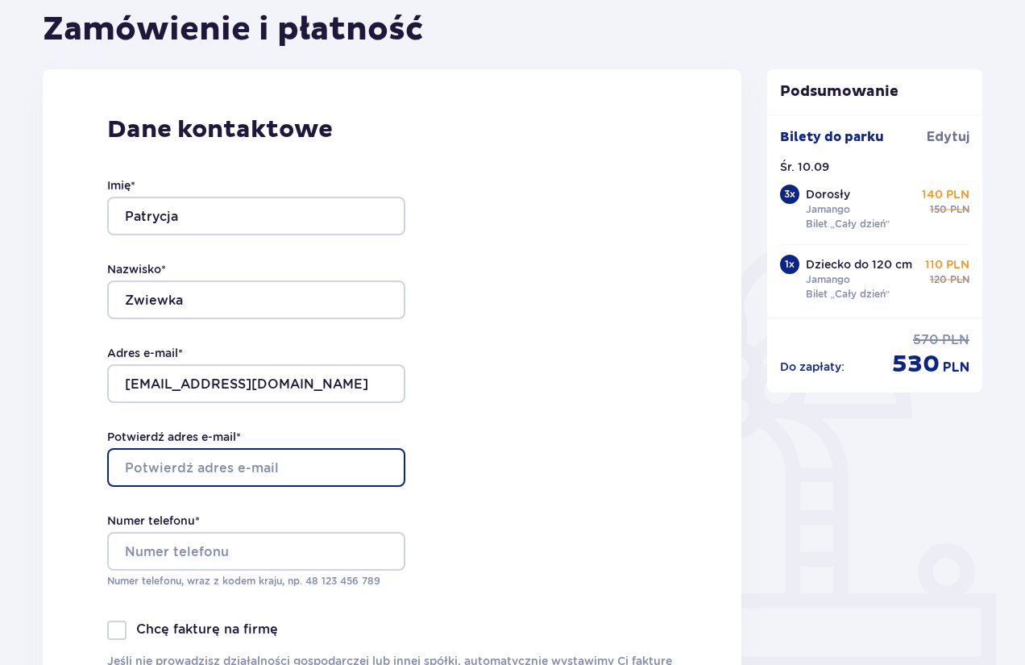
type input "[EMAIL_ADDRESS][DOMAIN_NAME]"
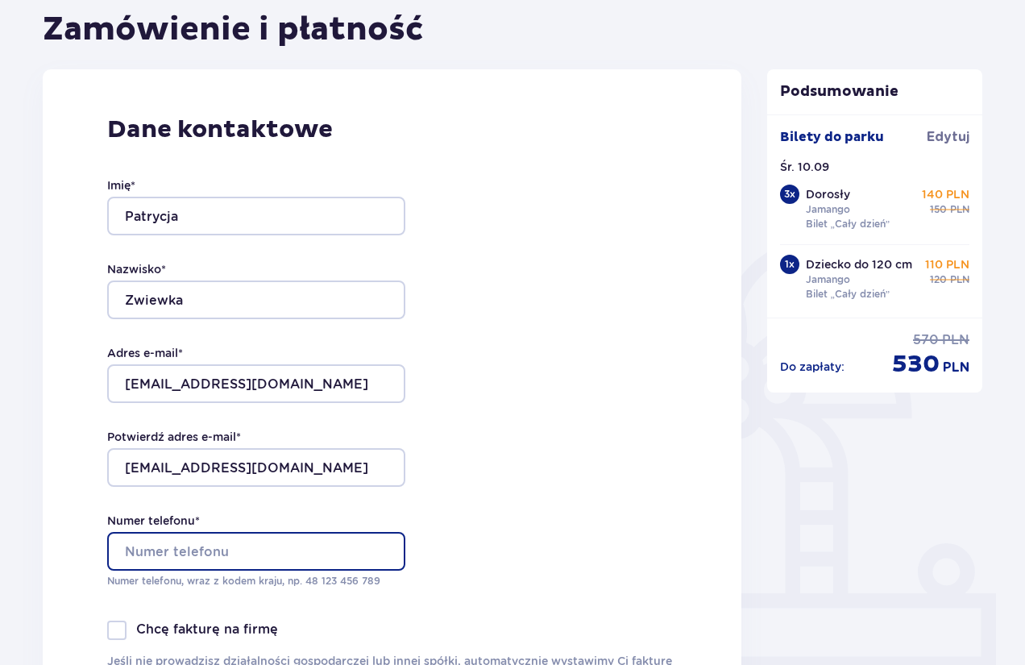
type input "792048872"
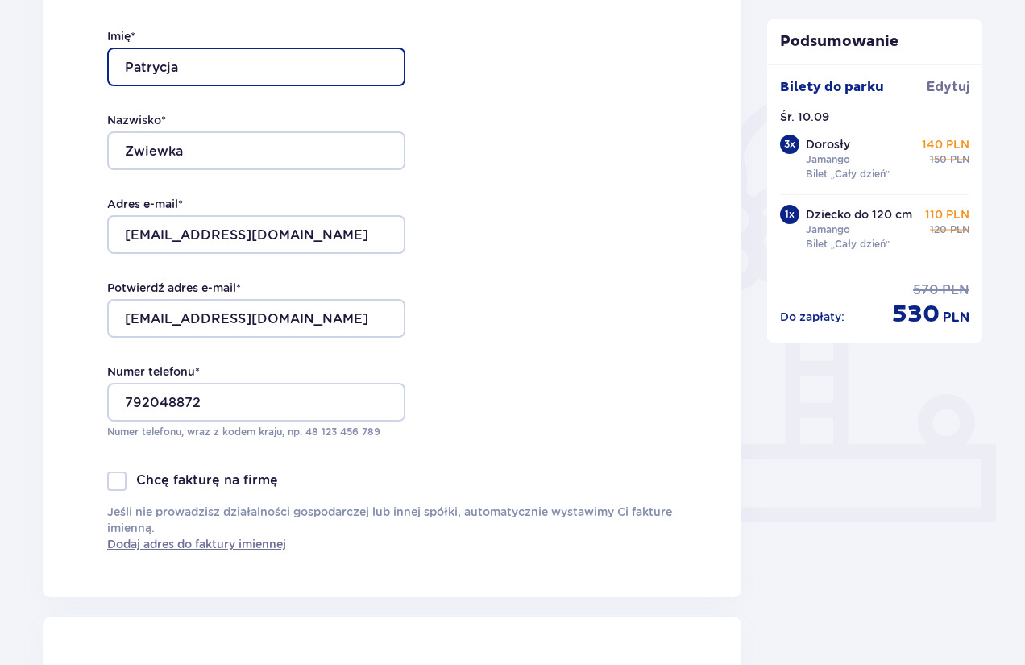
scroll to position [322, 0]
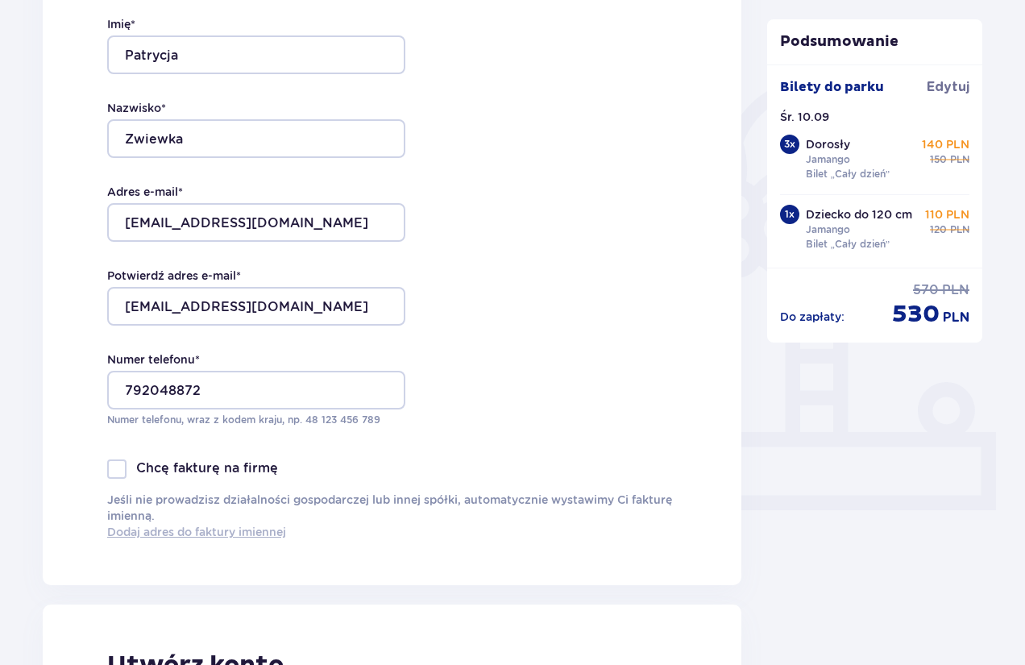
click at [233, 529] on span "Dodaj adres do faktury imiennej" at bounding box center [196, 532] width 179 height 16
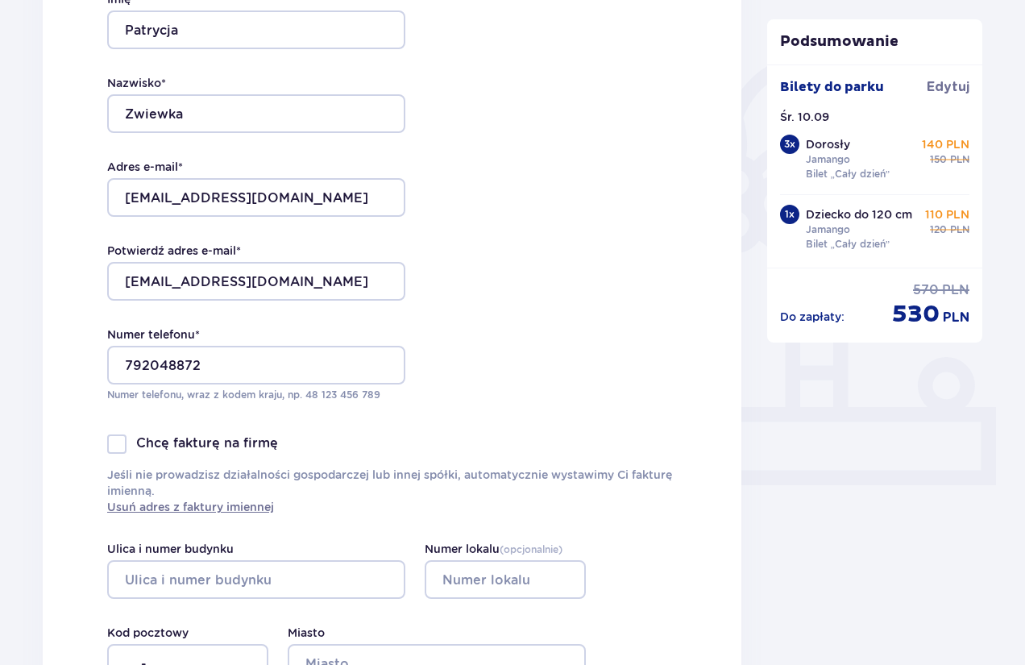
scroll to position [484, 0]
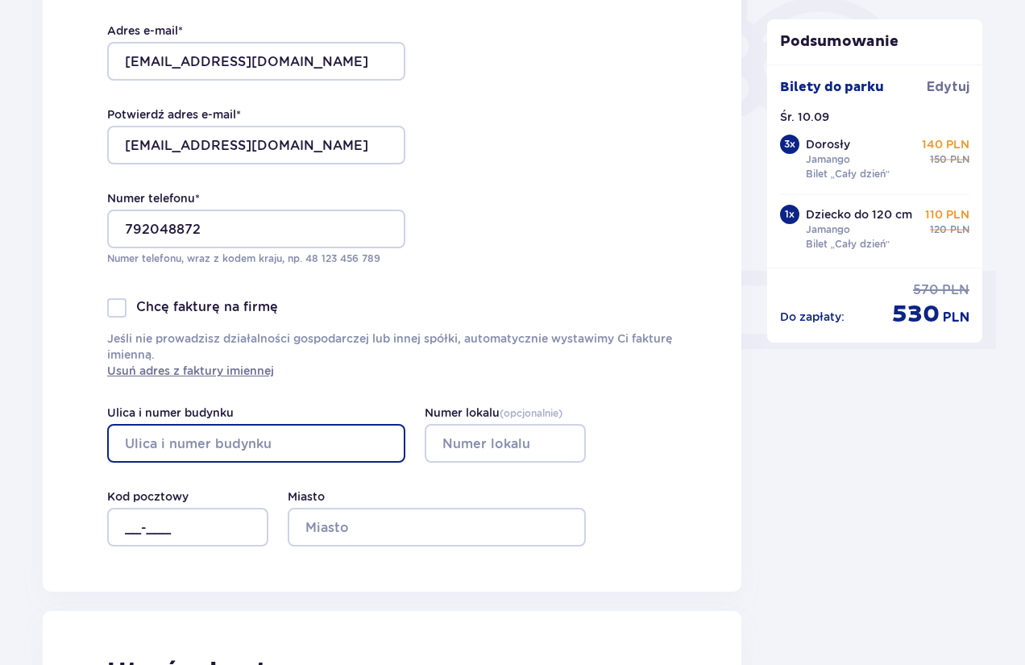
click at [268, 426] on input "Ulica i numer budynku" at bounding box center [256, 443] width 298 height 39
click at [340, 430] on input "Ulica i numer budynku" at bounding box center [256, 443] width 298 height 39
type input "Władysława Biegańskiego 19d/31"
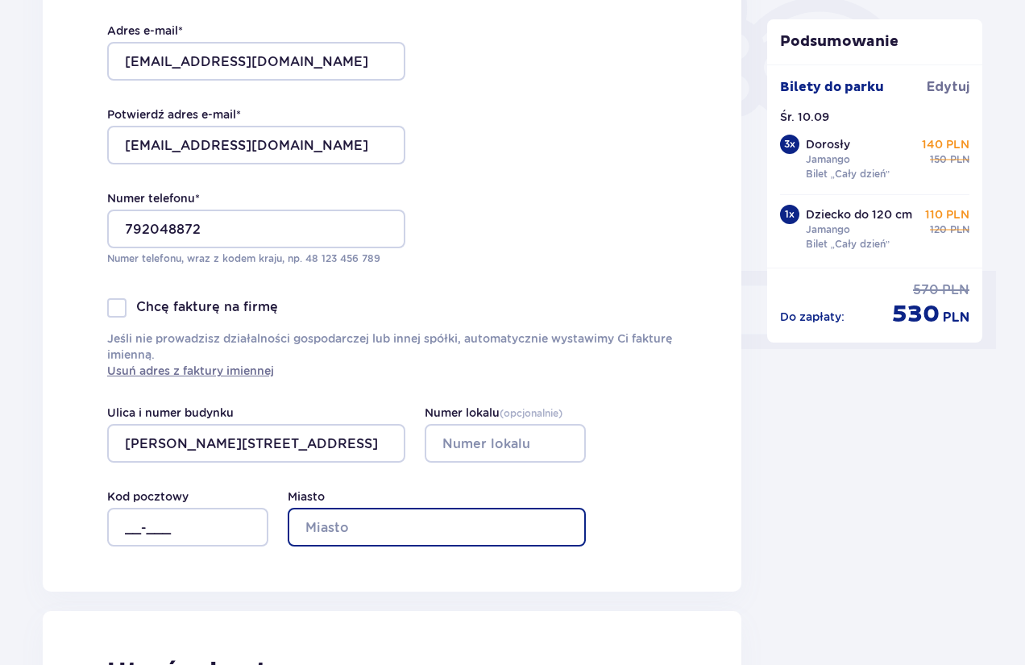
type input "Gdańsk"
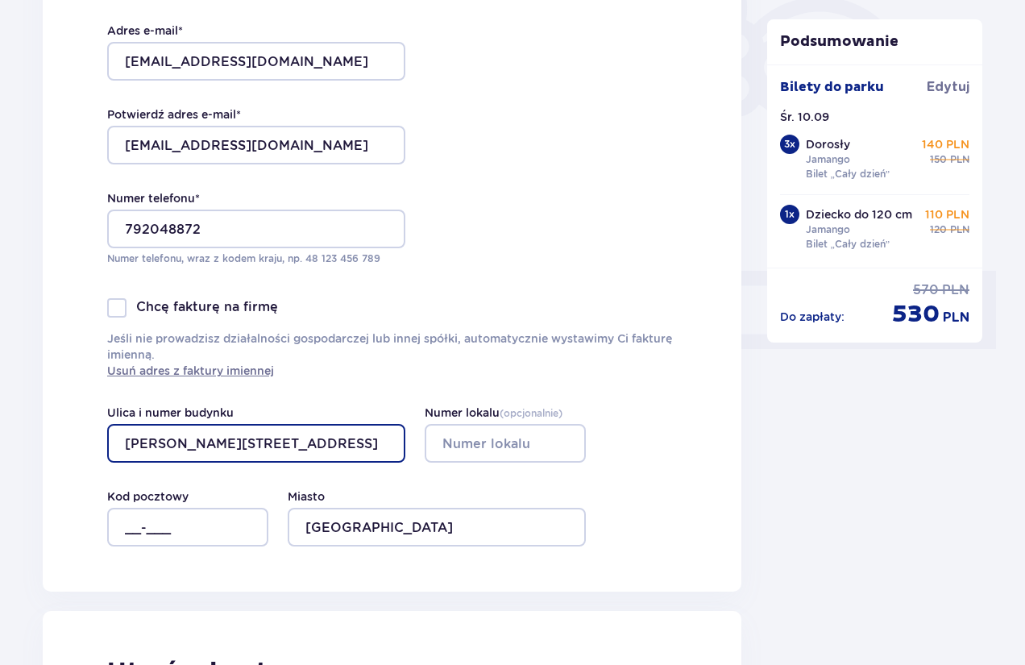
click at [368, 438] on input "Władysława Biegańskiego 19d/31" at bounding box center [256, 443] width 298 height 39
click at [345, 442] on input "Władysława Biegańskiego 19d/31" at bounding box center [256, 443] width 298 height 39
type input "Władysława Biegańskiego 19D"
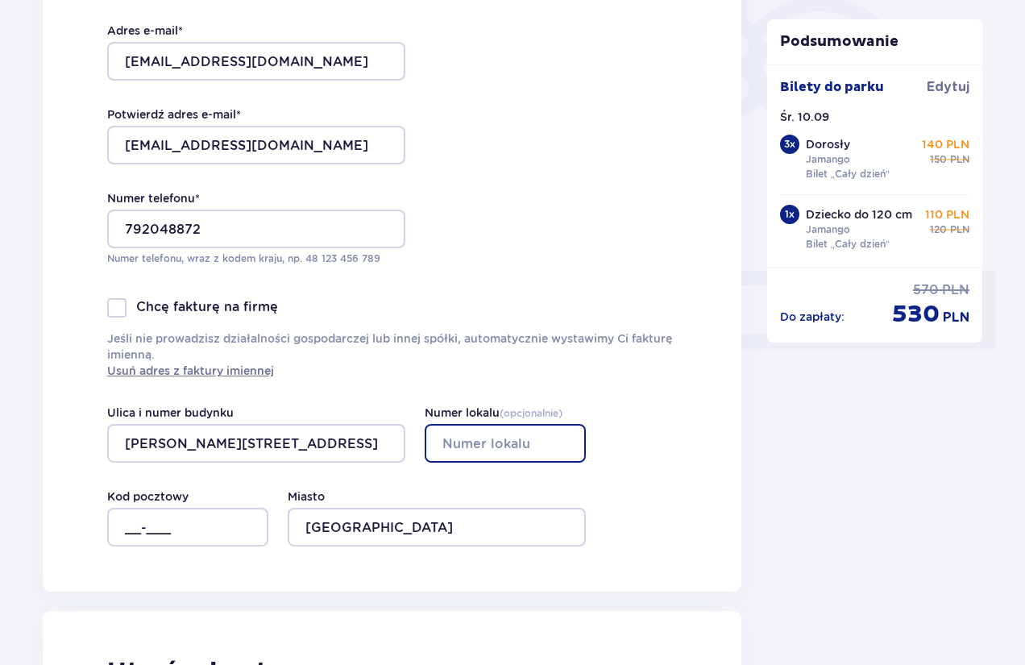
click at [538, 449] on input "Numer lokalu ( opcjonalnie )" at bounding box center [505, 443] width 161 height 39
type input "31"
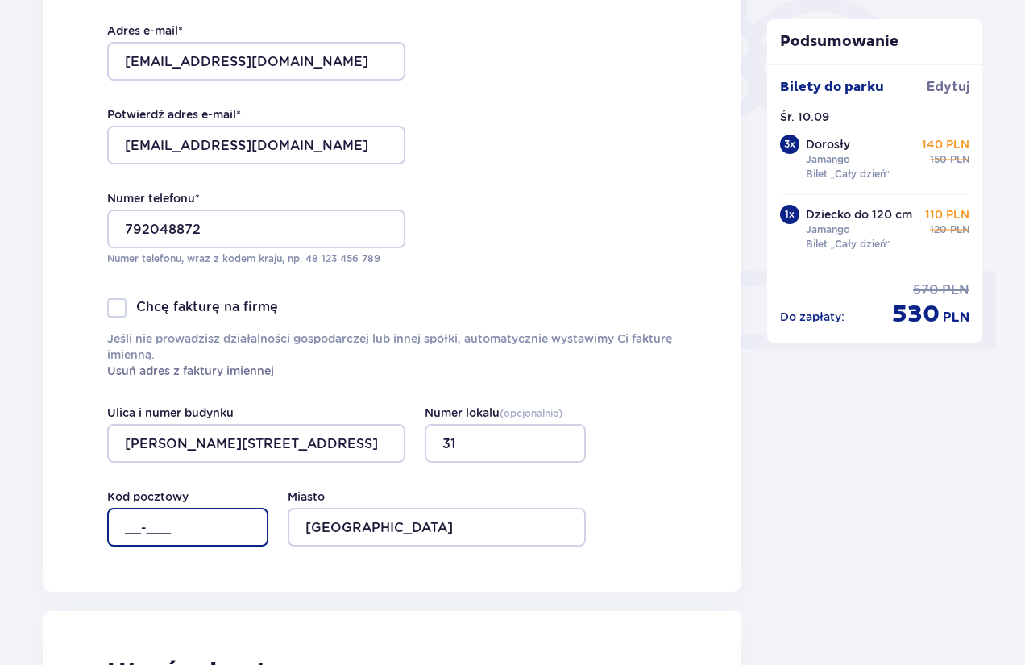
click at [204, 536] on input "__-___" at bounding box center [187, 527] width 161 height 39
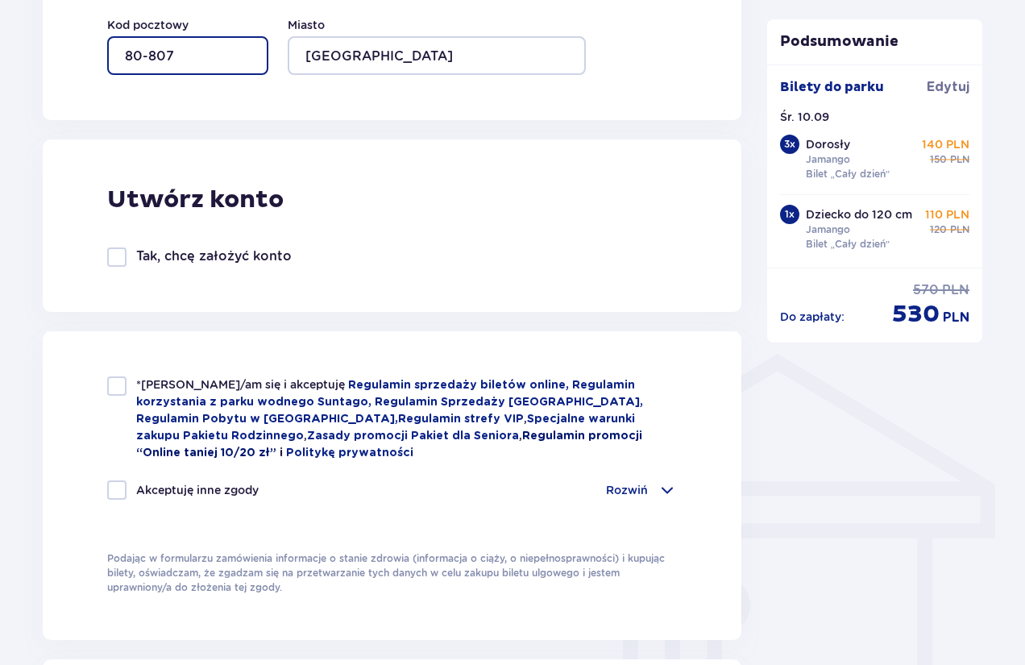
scroll to position [967, 0]
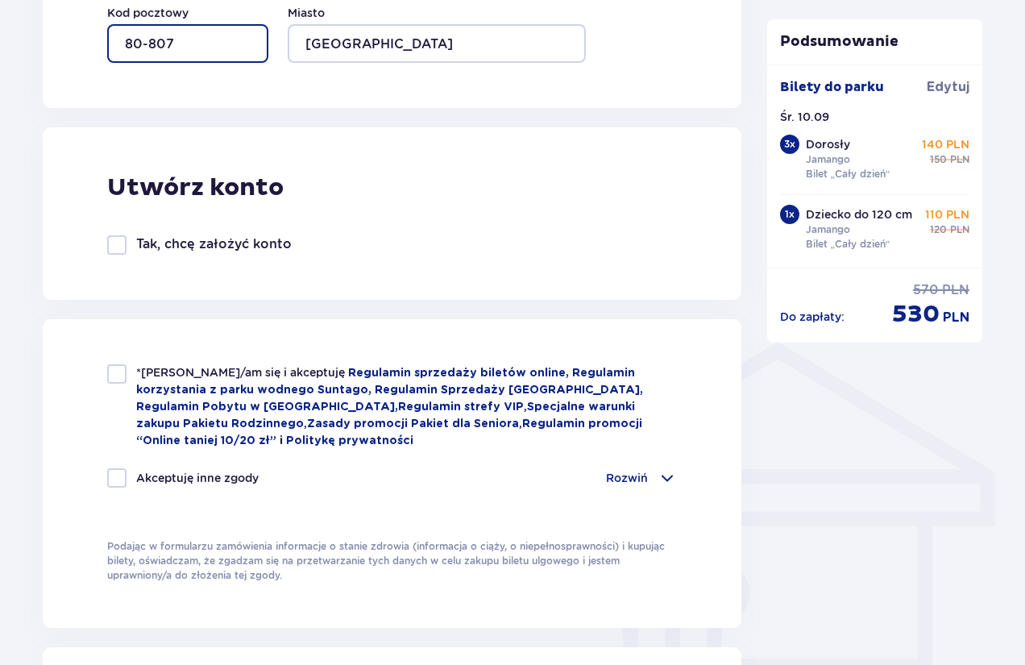
type input "80-807"
click at [115, 380] on div at bounding box center [116, 373] width 19 height 19
checkbox input "true"
click at [123, 472] on div at bounding box center [116, 477] width 19 height 19
checkbox input "true"
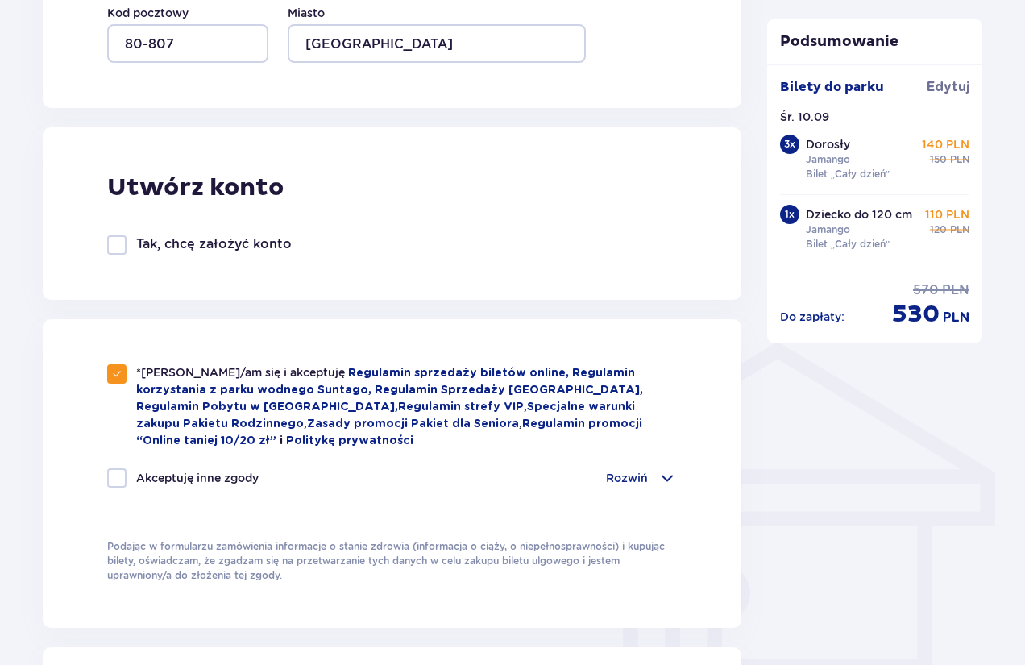
checkbox input "true"
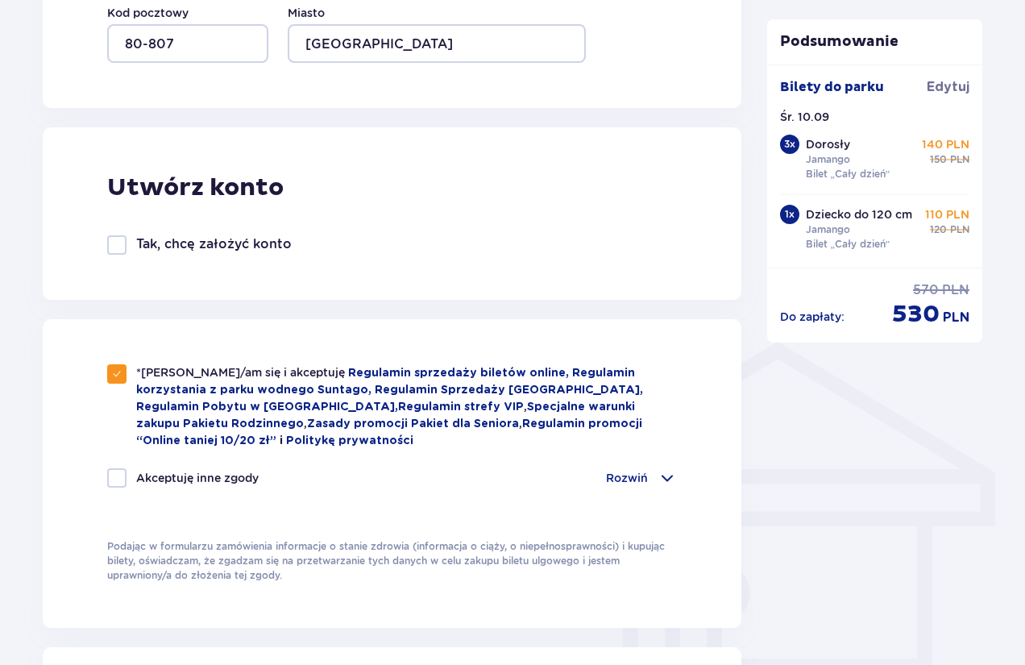
checkbox input "true"
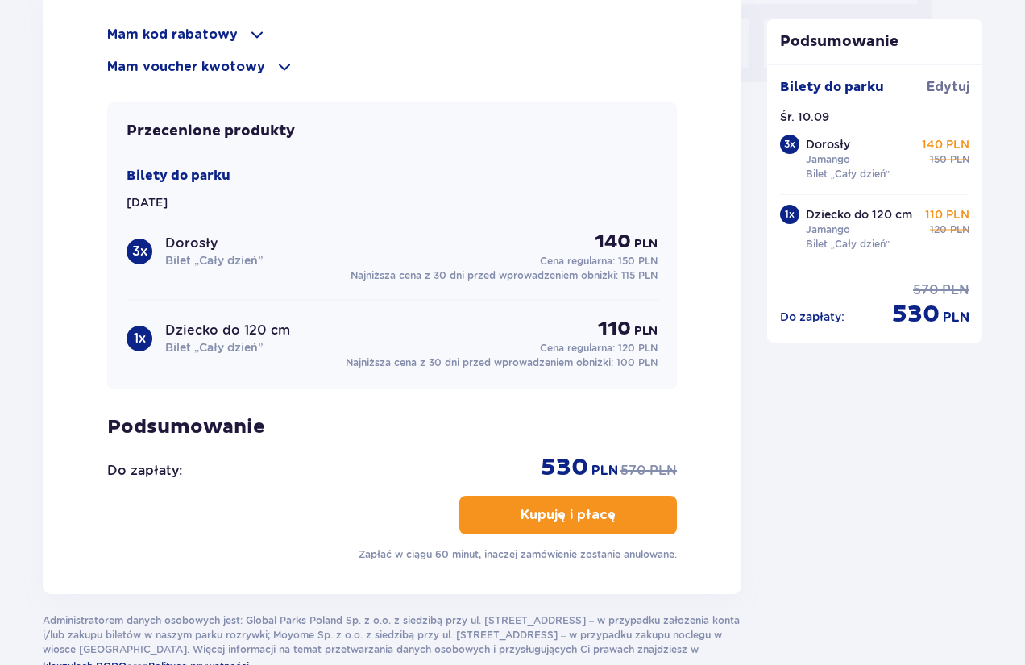
scroll to position [1693, 0]
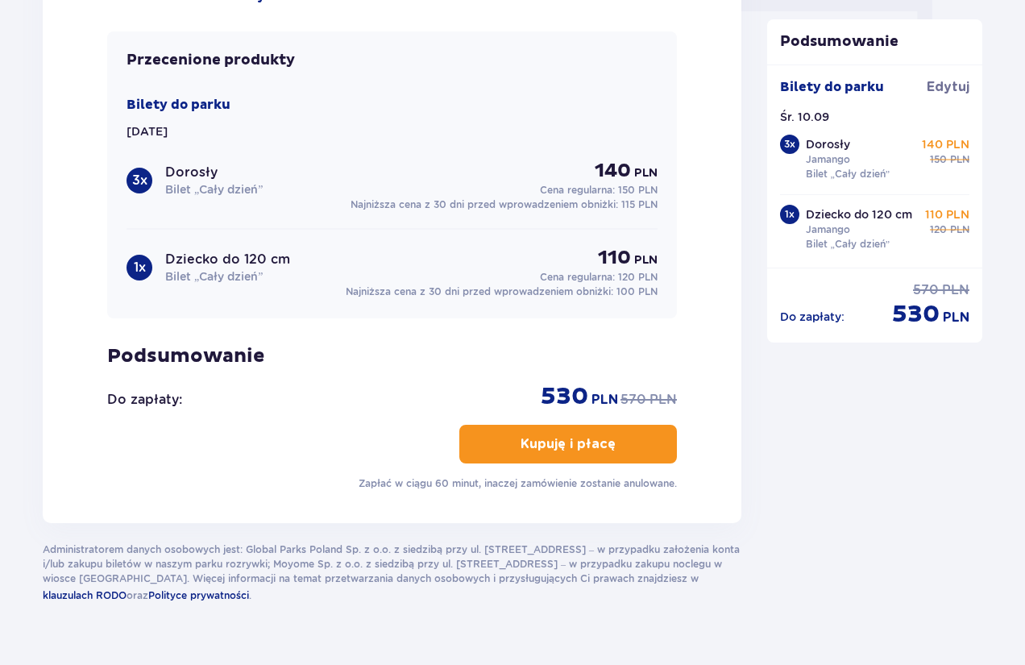
click at [613, 442] on span "button" at bounding box center [618, 443] width 19 height 19
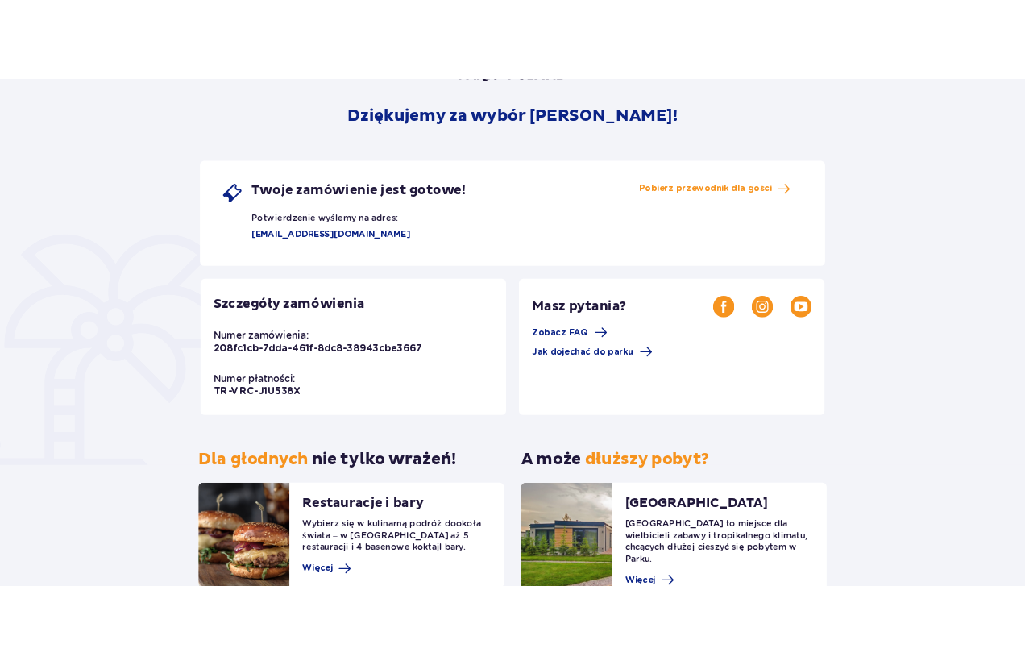
scroll to position [120, 0]
